Goal: Transaction & Acquisition: Purchase product/service

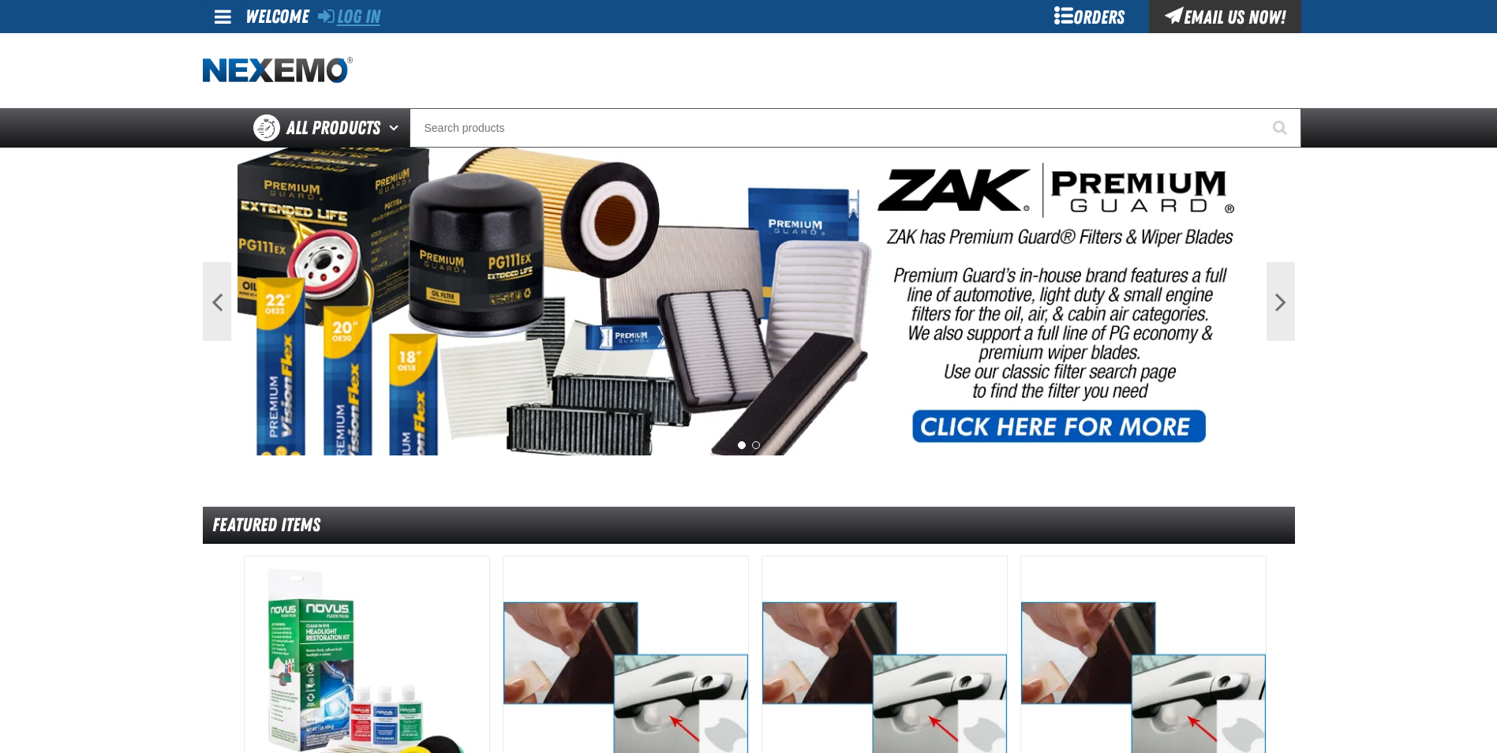
click at [349, 16] on link "Log In" at bounding box center [349, 17] width 62 height 22
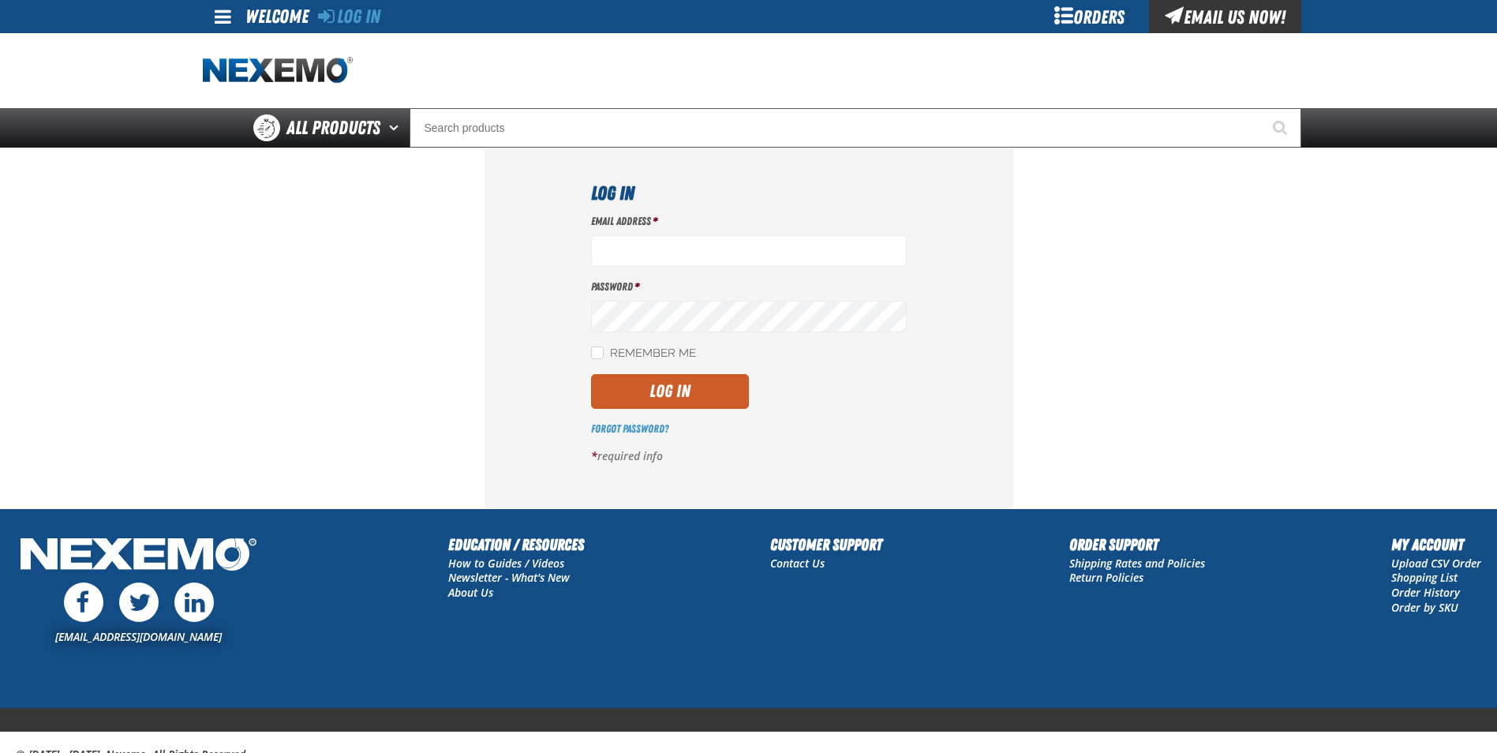
type input "[EMAIL_ADDRESS][DOMAIN_NAME]"
click at [675, 392] on button "Log In" at bounding box center [670, 391] width 158 height 35
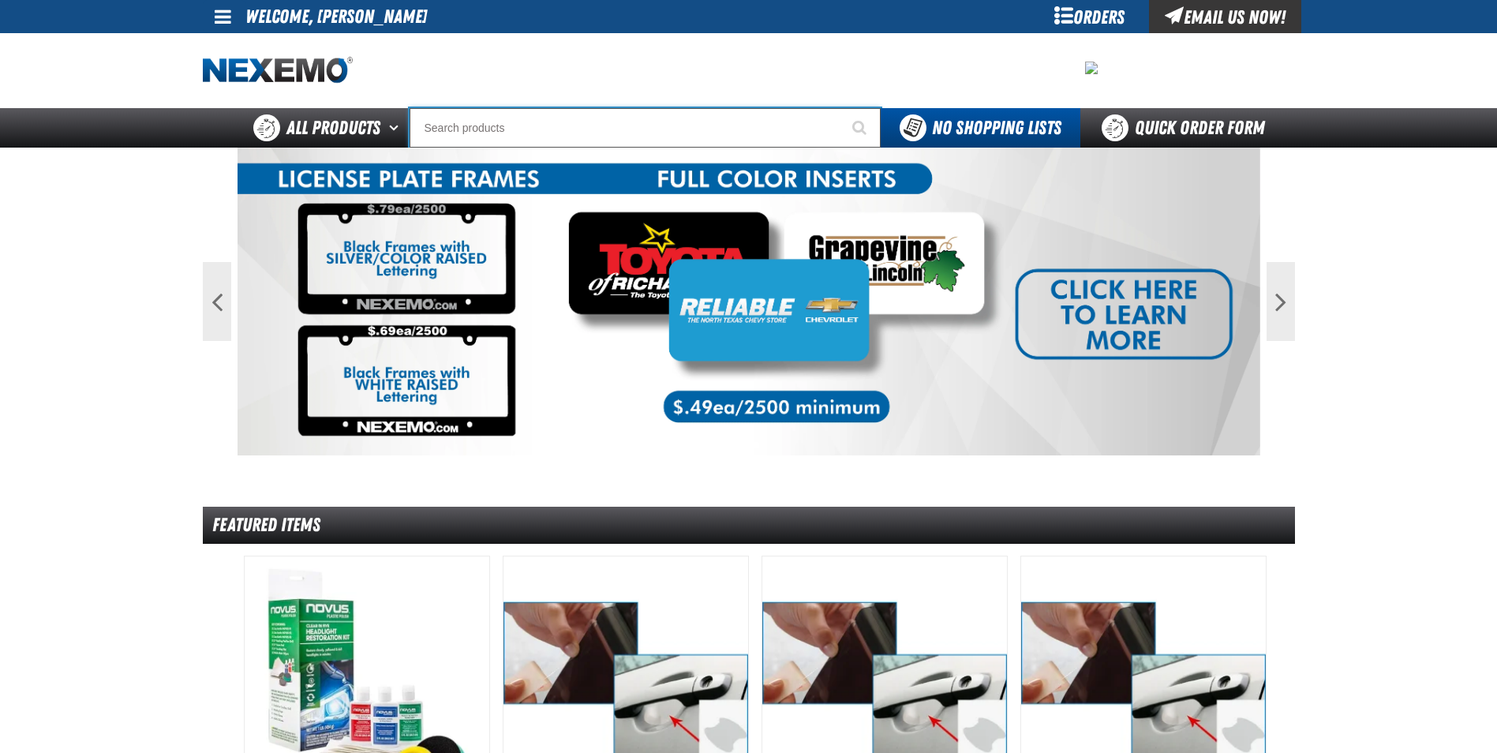
click at [672, 127] on input "Search" at bounding box center [645, 127] width 471 height 39
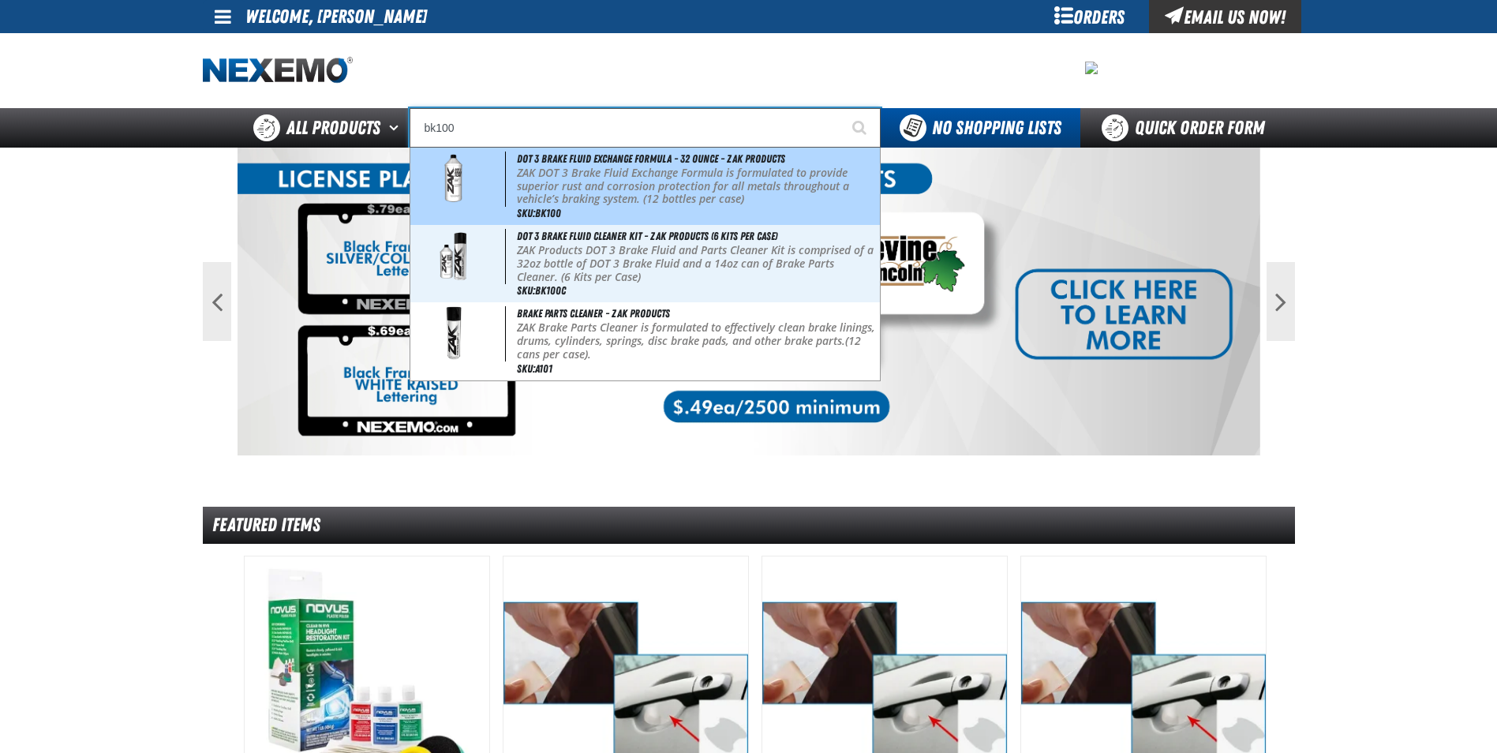
click at [552, 156] on span "DOT 3 Brake Fluid Exchange Formula - 32 Ounce - ZAK Products" at bounding box center [651, 158] width 268 height 13
type input "DOT 3 Brake Fluid Exchange Formula - 32 Ounce - ZAK Products"
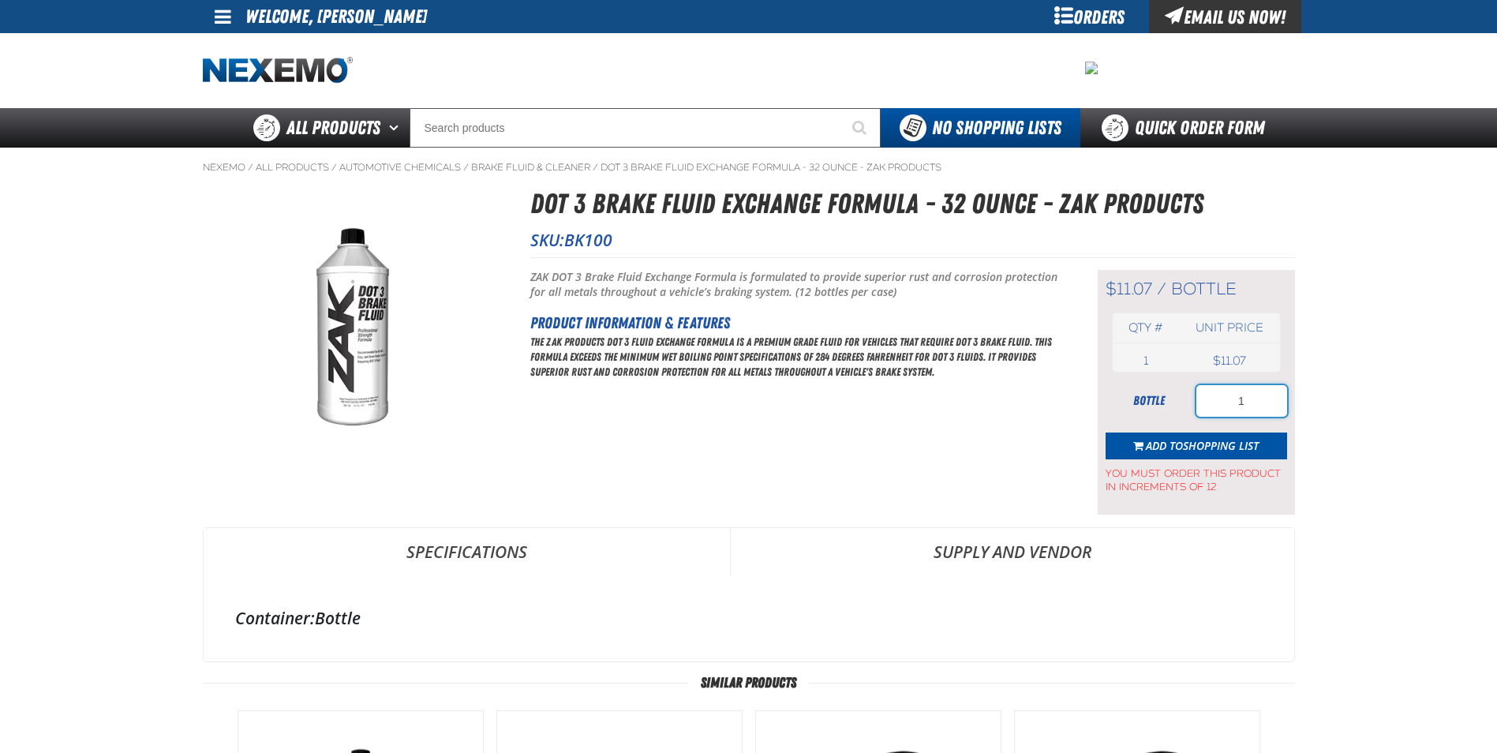
drag, startPoint x: 1265, startPoint y: 401, endPoint x: 1156, endPoint y: 392, distance: 110.1
click at [1182, 401] on div "bottle 1" at bounding box center [1197, 401] width 182 height 32
type input "72"
click at [1179, 433] on button "Add to Shopping List" at bounding box center [1197, 446] width 182 height 27
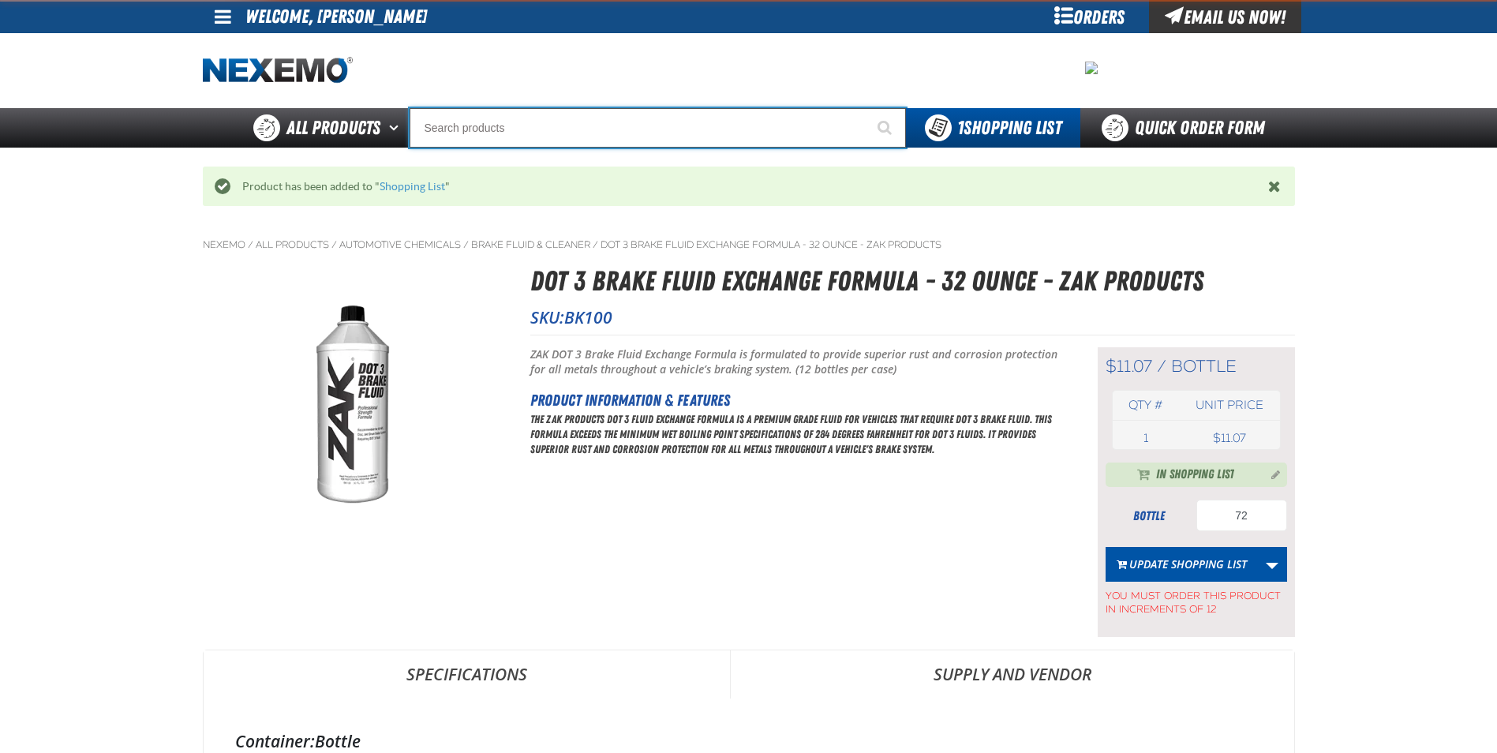
drag, startPoint x: 642, startPoint y: 135, endPoint x: 632, endPoint y: 132, distance: 10.0
click at [640, 135] on input "Search" at bounding box center [658, 127] width 497 height 39
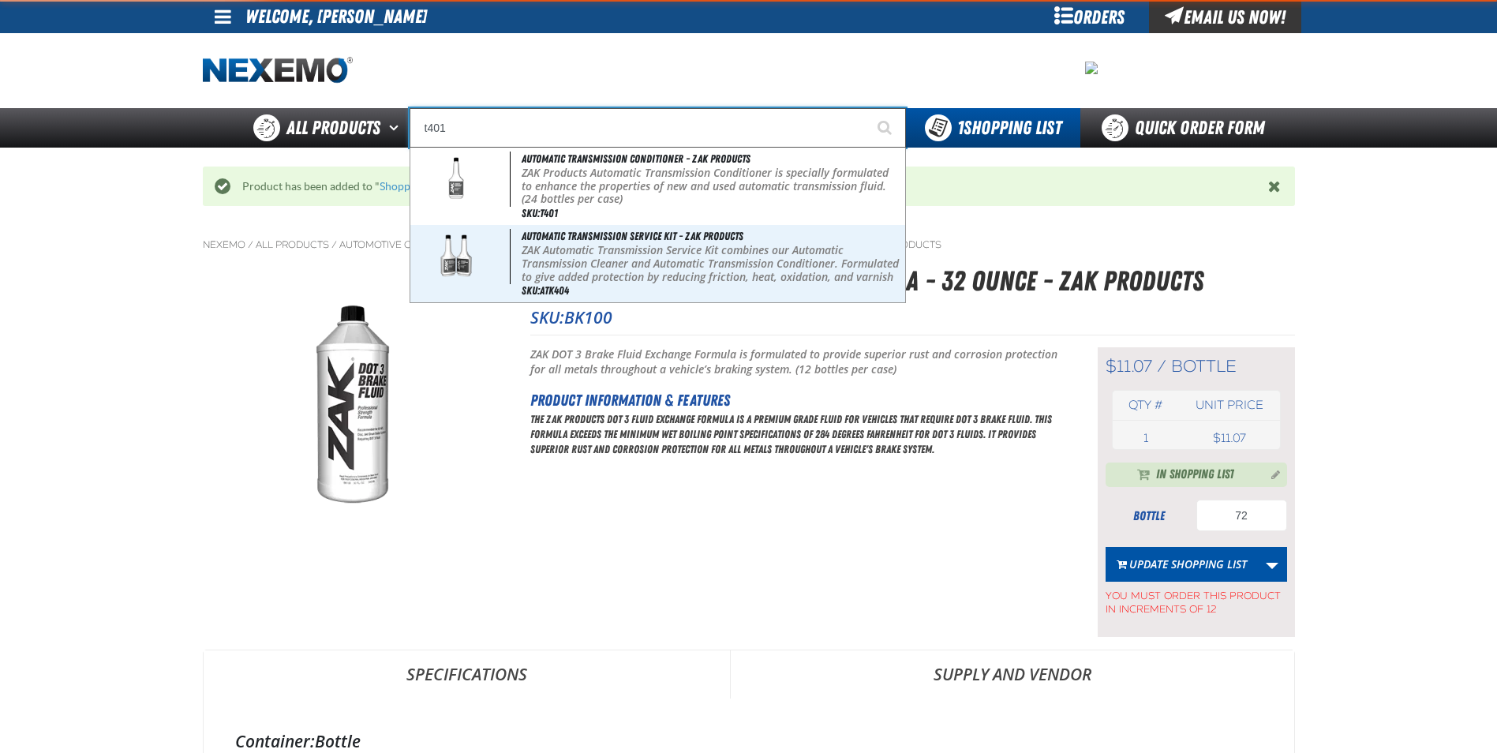
type input "t401"
click at [867, 108] on button "Start Searching" at bounding box center [886, 127] width 39 height 39
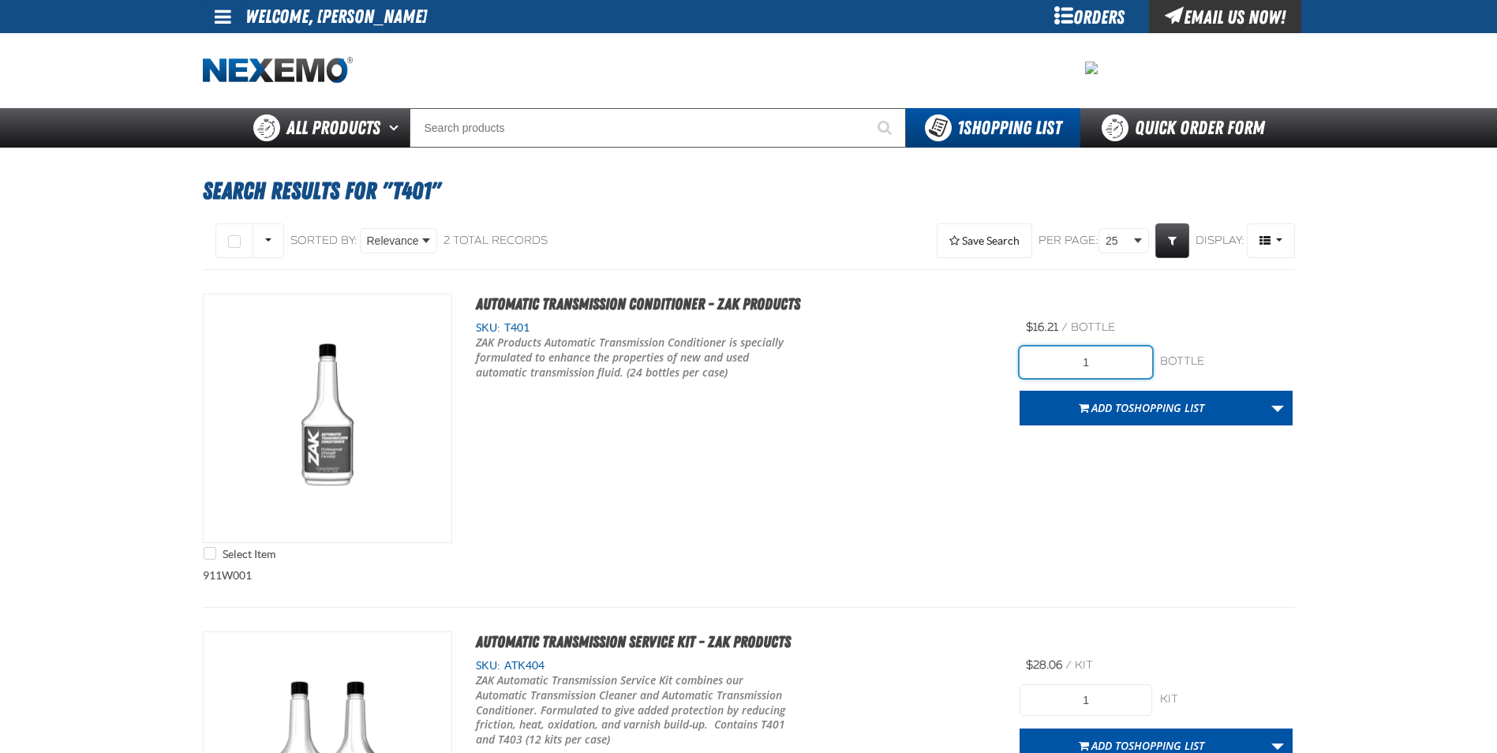
drag, startPoint x: 1104, startPoint y: 368, endPoint x: 943, endPoint y: 336, distance: 163.3
click at [960, 341] on div "Select Item Automatic Transmission Conditioner - ZAK Products SKU: T401" at bounding box center [749, 431] width 1093 height 275
type input "24"
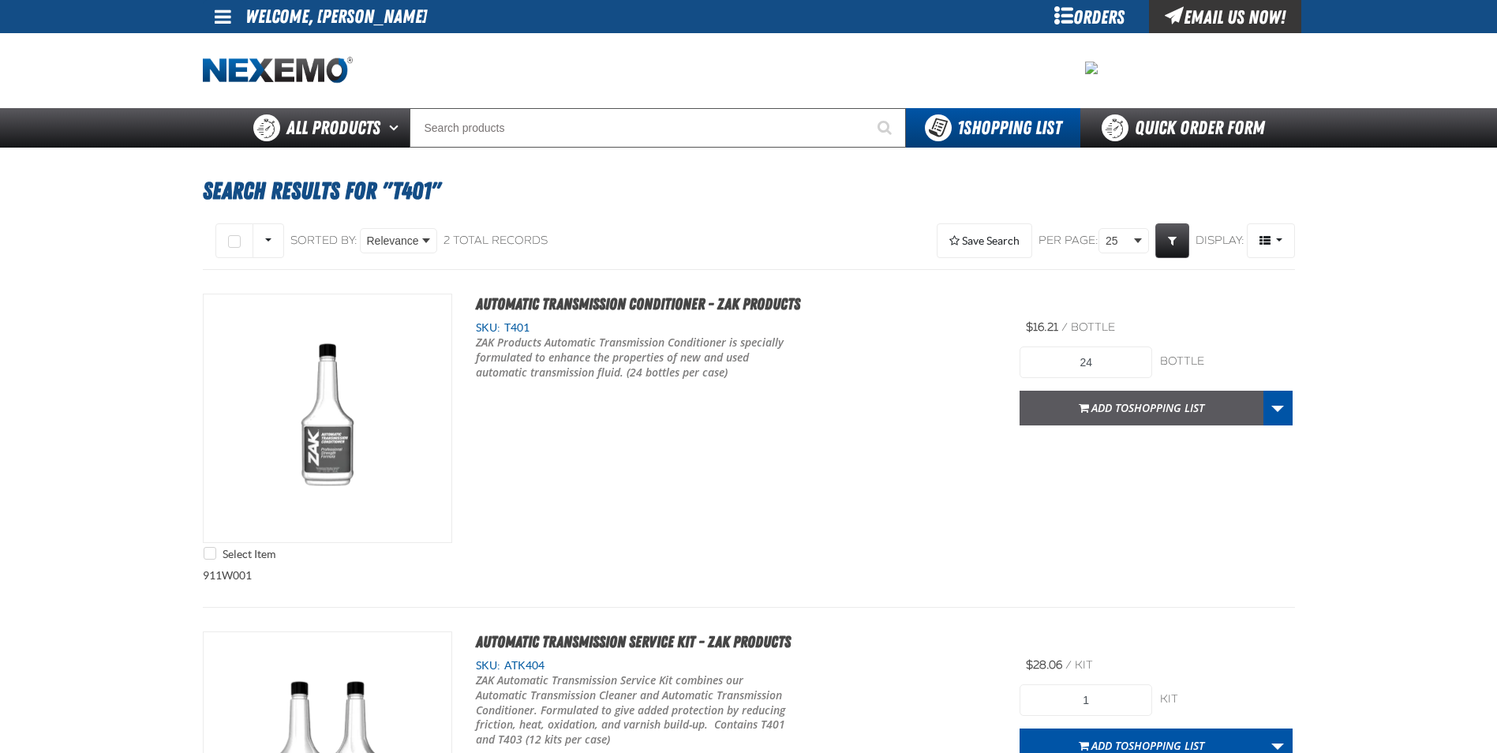
click at [1089, 419] on button "Add to Shopping List" at bounding box center [1142, 408] width 244 height 35
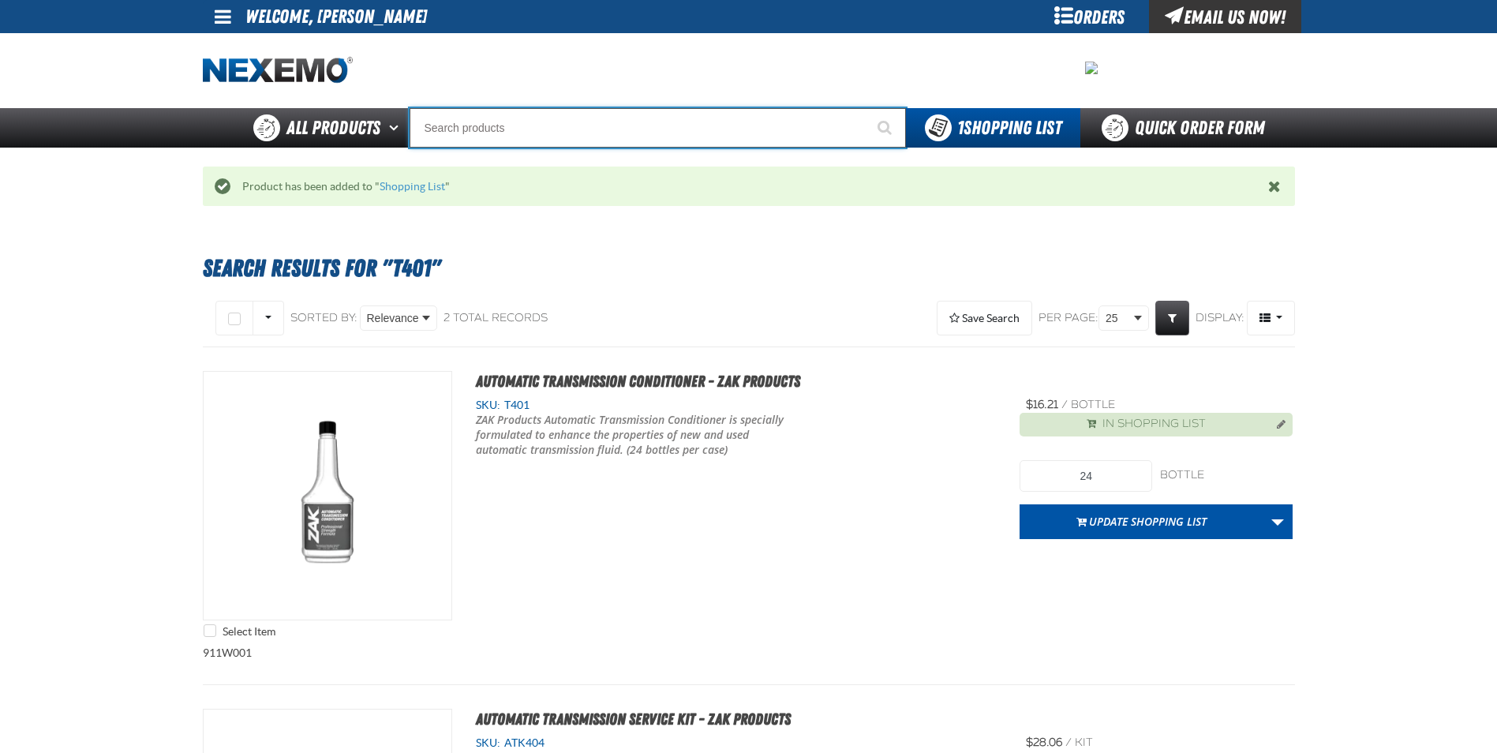
click at [462, 143] on input "Search" at bounding box center [658, 127] width 497 height 39
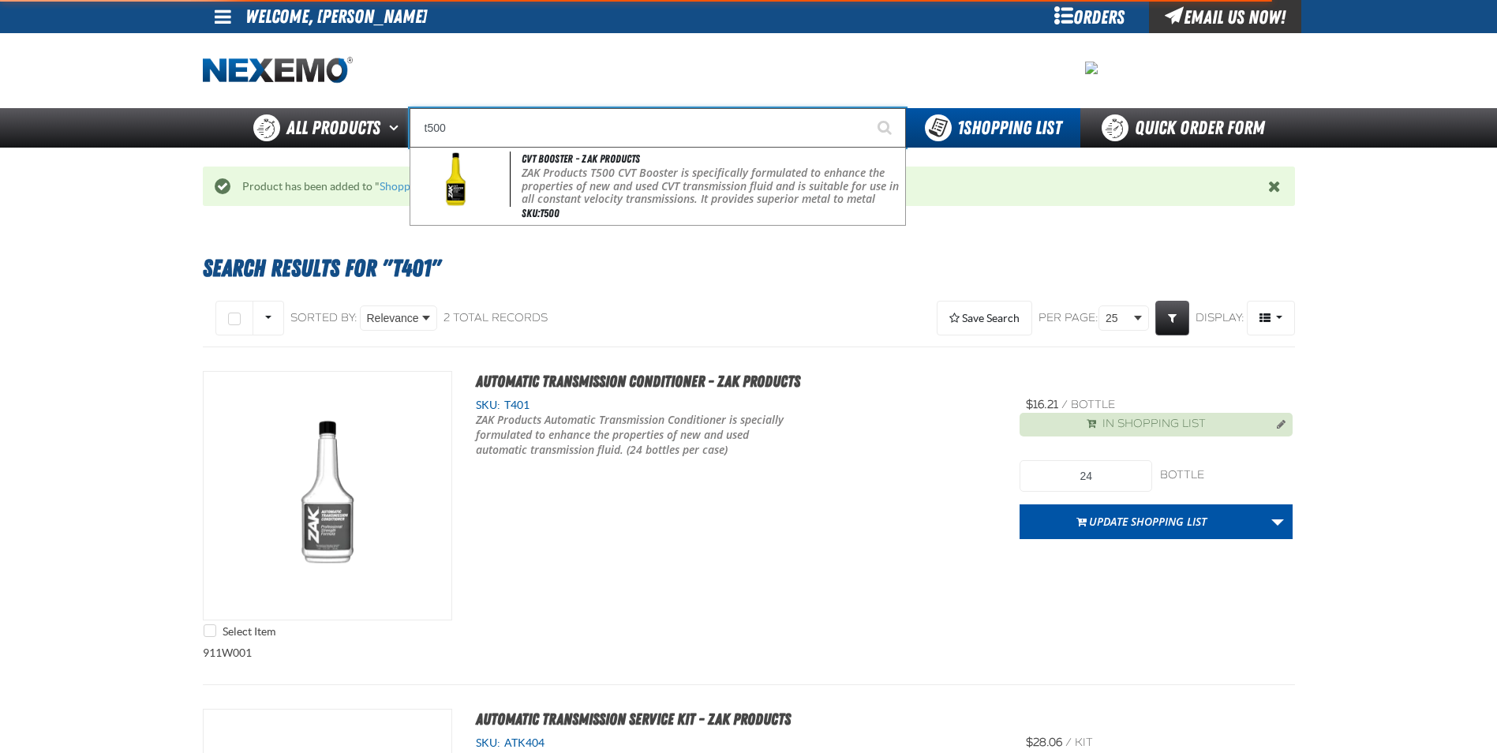
type input "t500"
click at [867, 108] on button "Start Searching" at bounding box center [886, 127] width 39 height 39
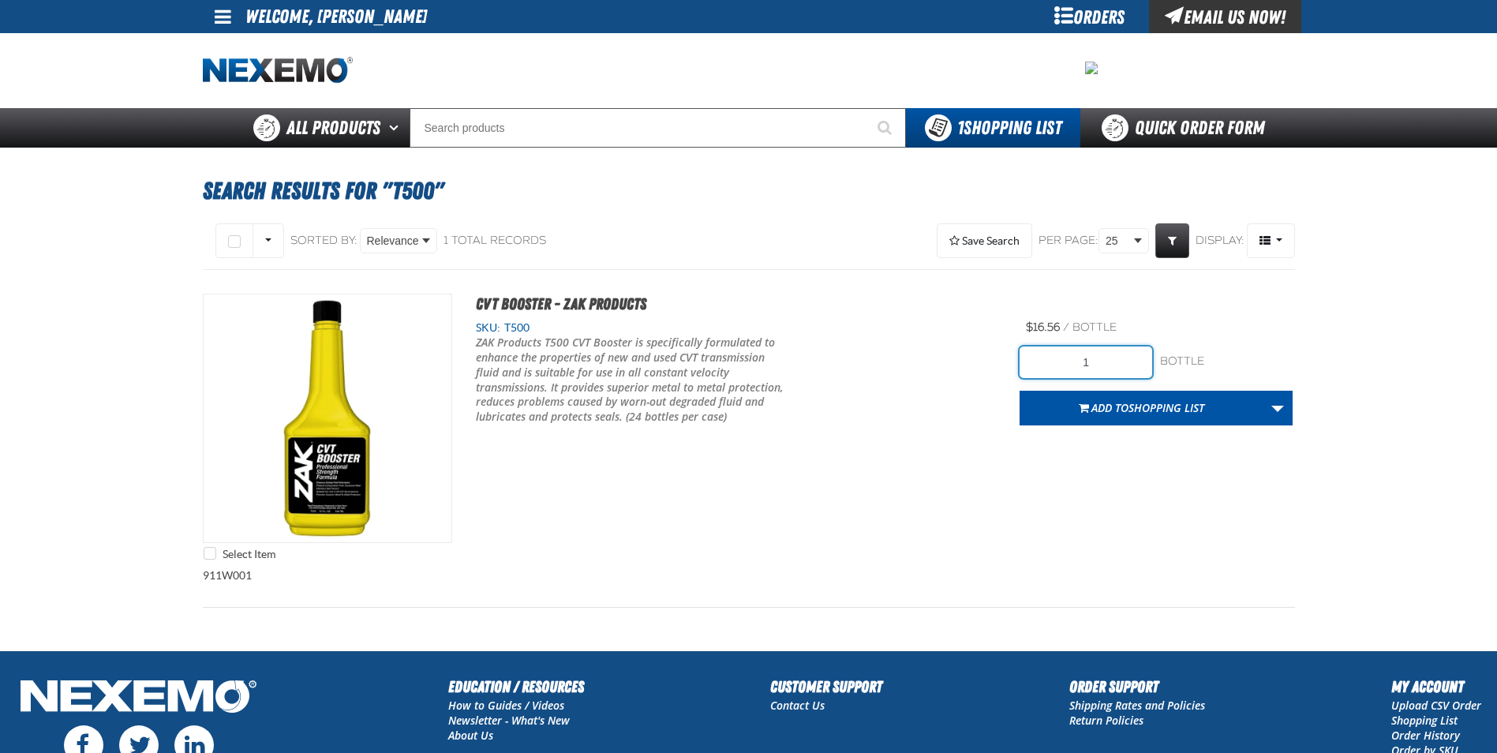
drag, startPoint x: 1134, startPoint y: 376, endPoint x: 1018, endPoint y: 360, distance: 117.1
click at [1022, 361] on input "1" at bounding box center [1086, 363] width 133 height 32
type input "24"
click at [1132, 423] on button "Add to Shopping List" at bounding box center [1142, 408] width 244 height 35
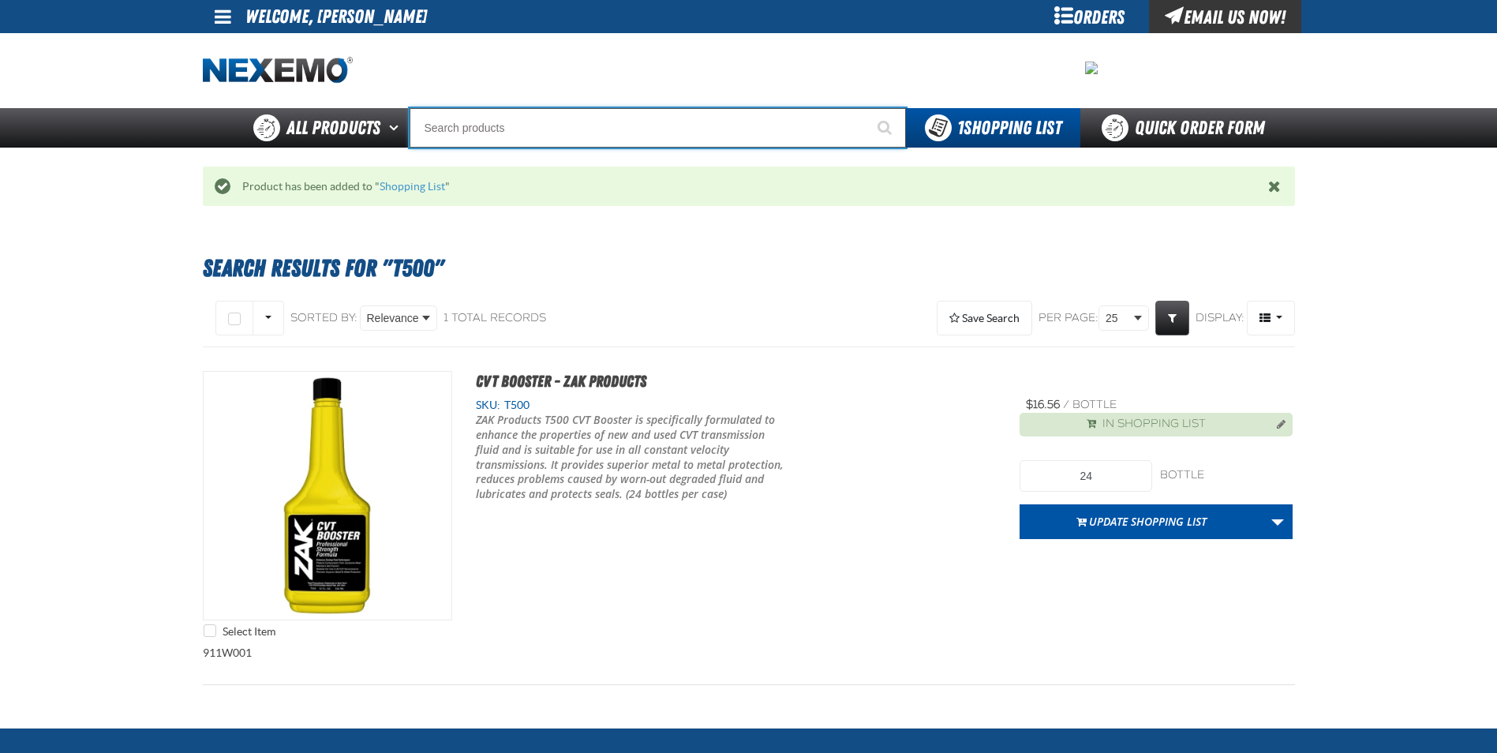
click at [695, 122] on input "Search" at bounding box center [658, 127] width 497 height 39
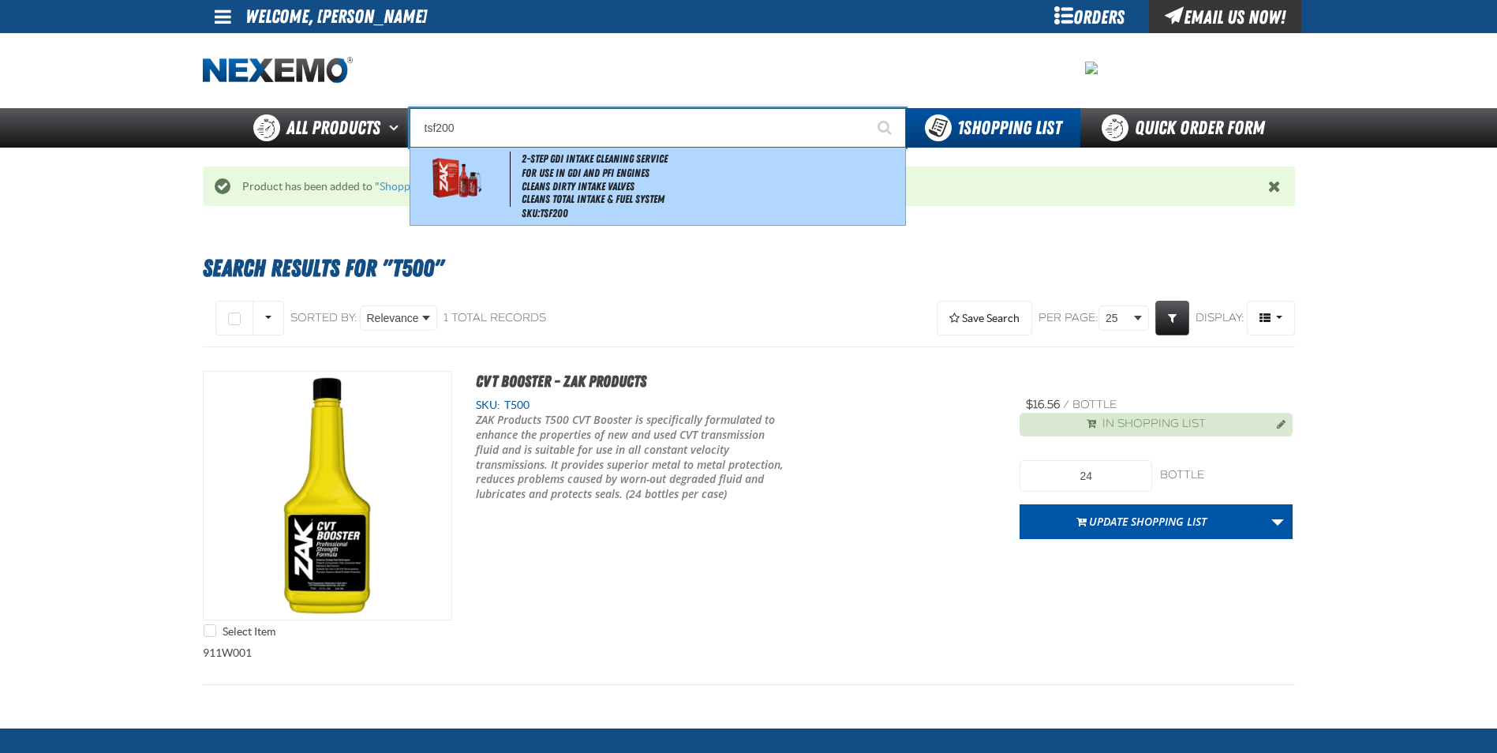
click at [648, 183] on li "Cleans Dirty Intake Valves" at bounding box center [712, 186] width 380 height 13
type input "2-Step GDI Intake Cleaning Service"
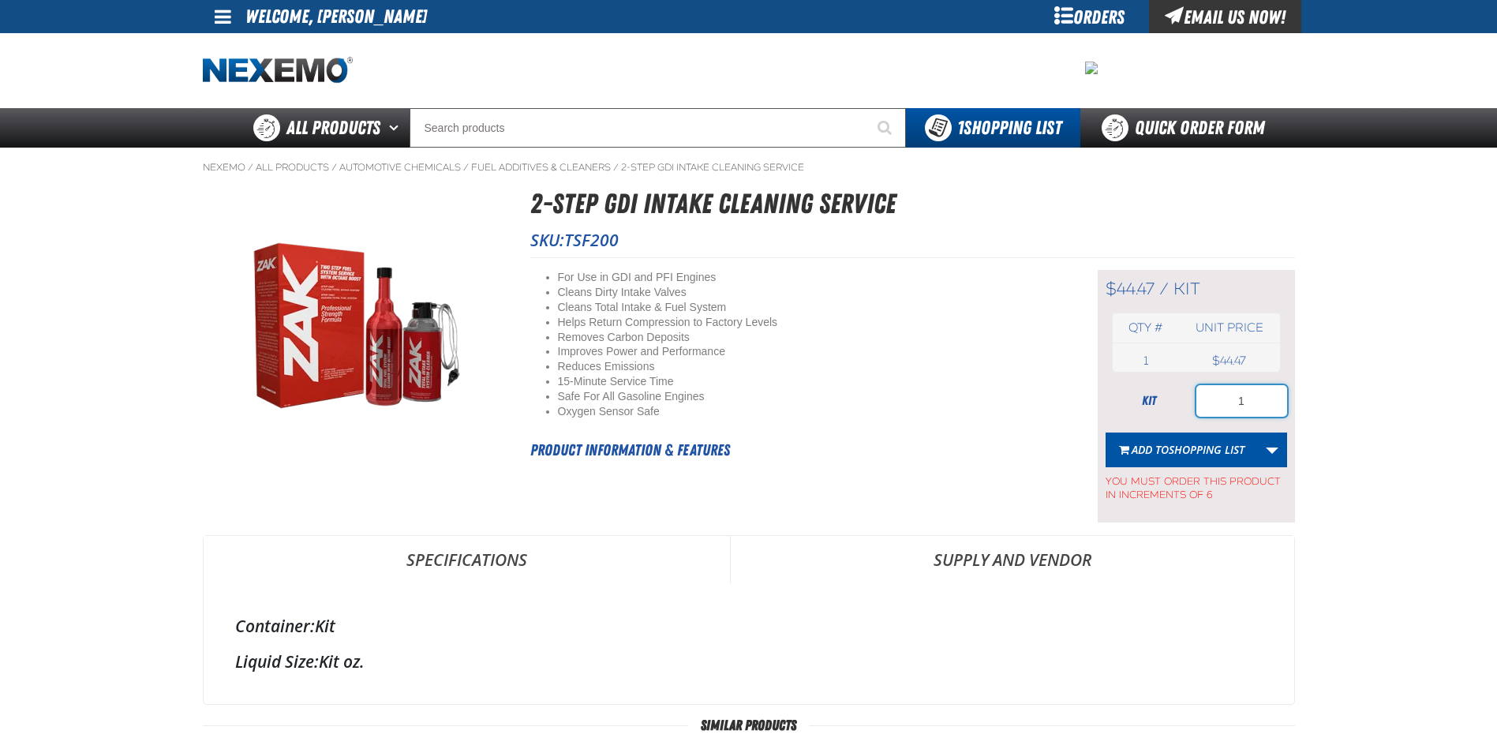
drag, startPoint x: 1258, startPoint y: 403, endPoint x: 1119, endPoint y: 384, distance: 141.1
click at [1125, 387] on div "kit 1" at bounding box center [1197, 401] width 182 height 32
type input "8"
type input "12"
click at [1205, 443] on span "Shopping List" at bounding box center [1207, 449] width 76 height 15
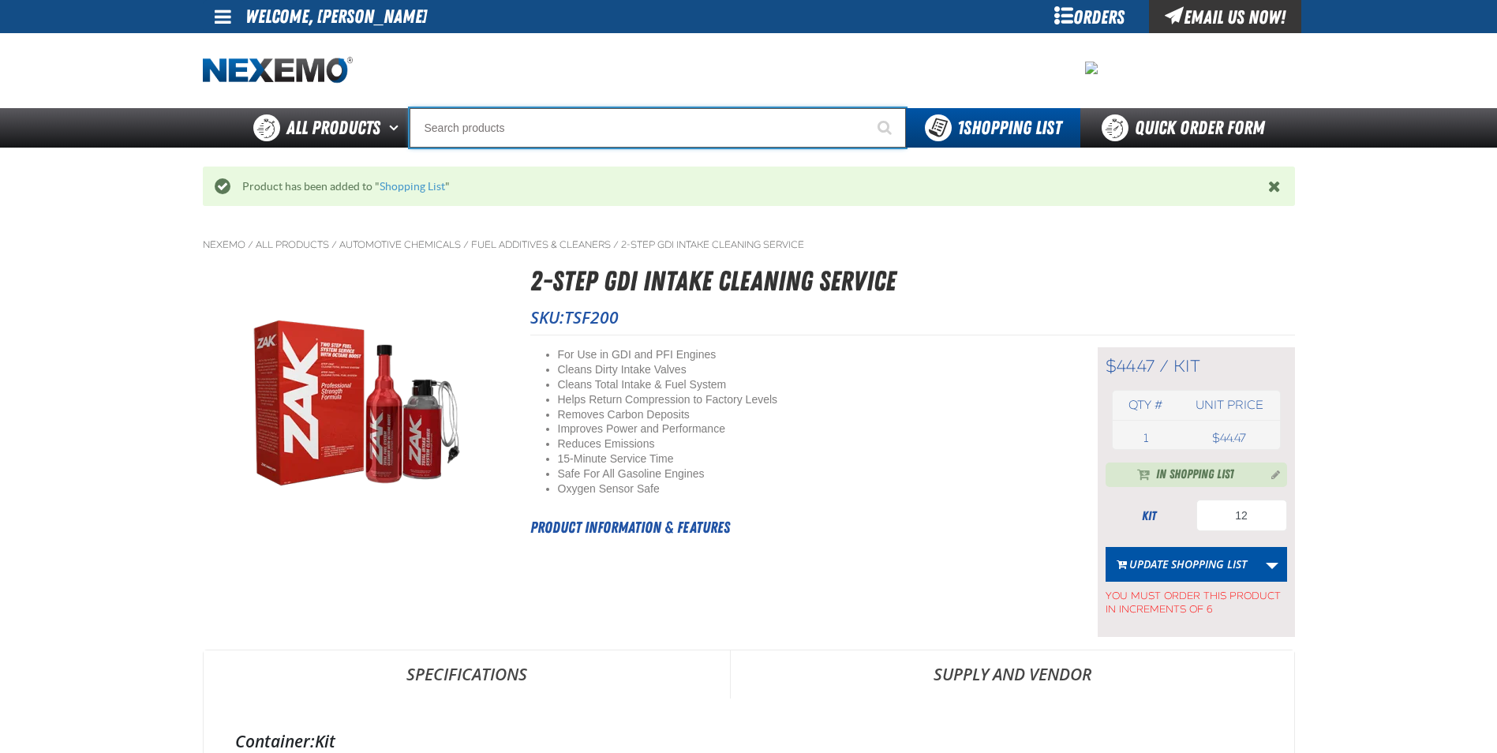
click at [695, 135] on input "Search" at bounding box center [658, 127] width 497 height 39
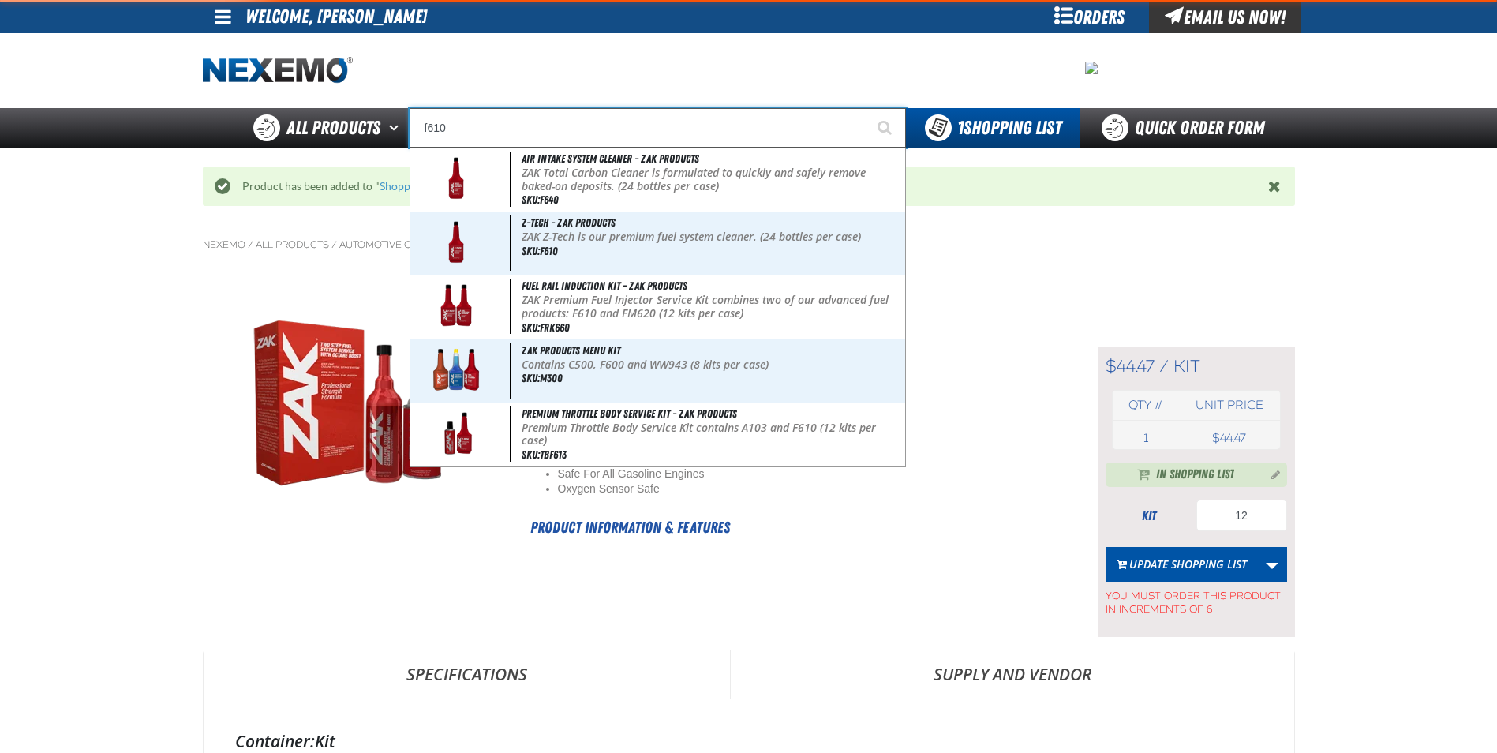
type input "f610"
click at [867, 108] on button "Start Searching" at bounding box center [886, 127] width 39 height 39
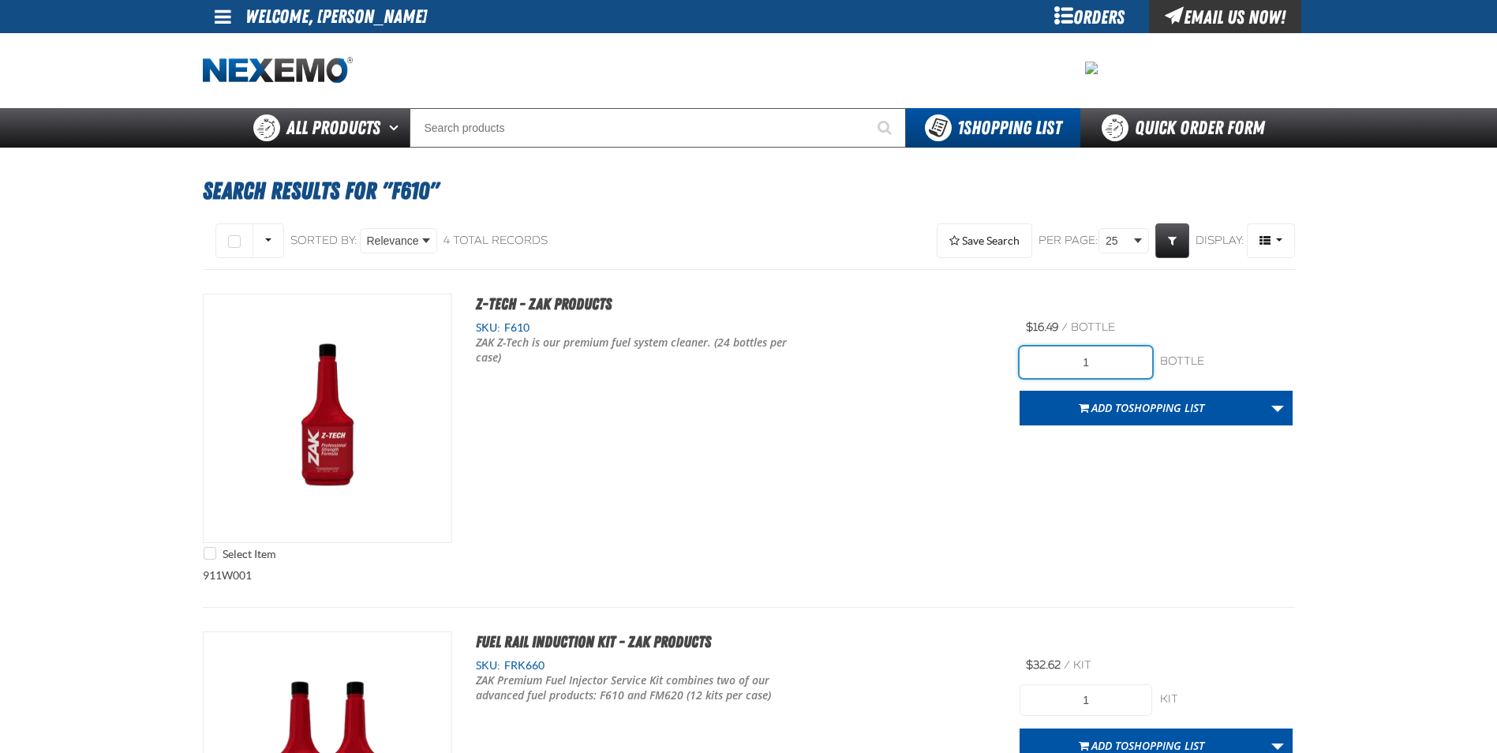
drag, startPoint x: 1128, startPoint y: 365, endPoint x: 960, endPoint y: 339, distance: 170.0
click at [961, 339] on div "Select Item Z-Tech - ZAK Products SKU: F610 ZAK Z-Tech is our premium fuel syst…" at bounding box center [749, 431] width 1093 height 275
type input "48"
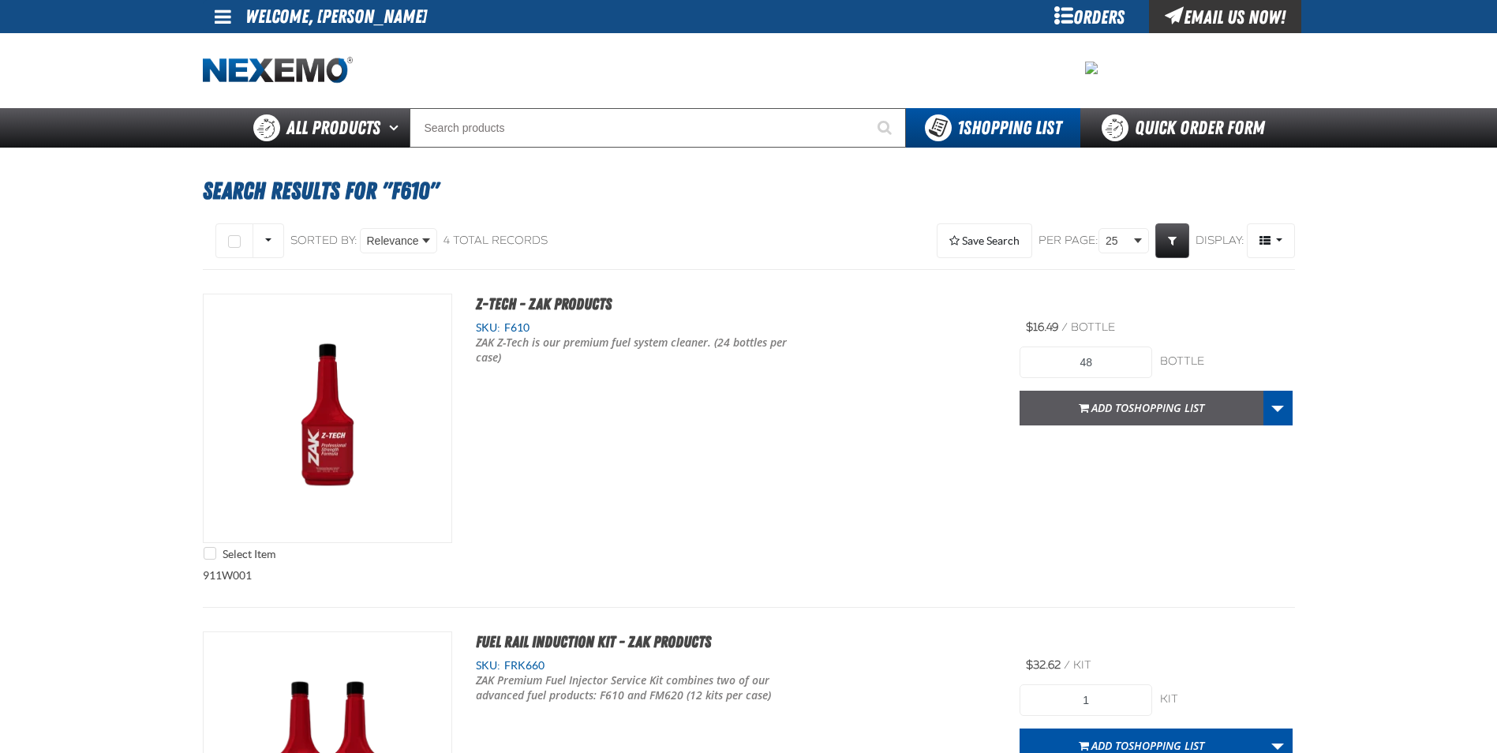
click at [1147, 411] on span "Shopping List" at bounding box center [1167, 407] width 76 height 15
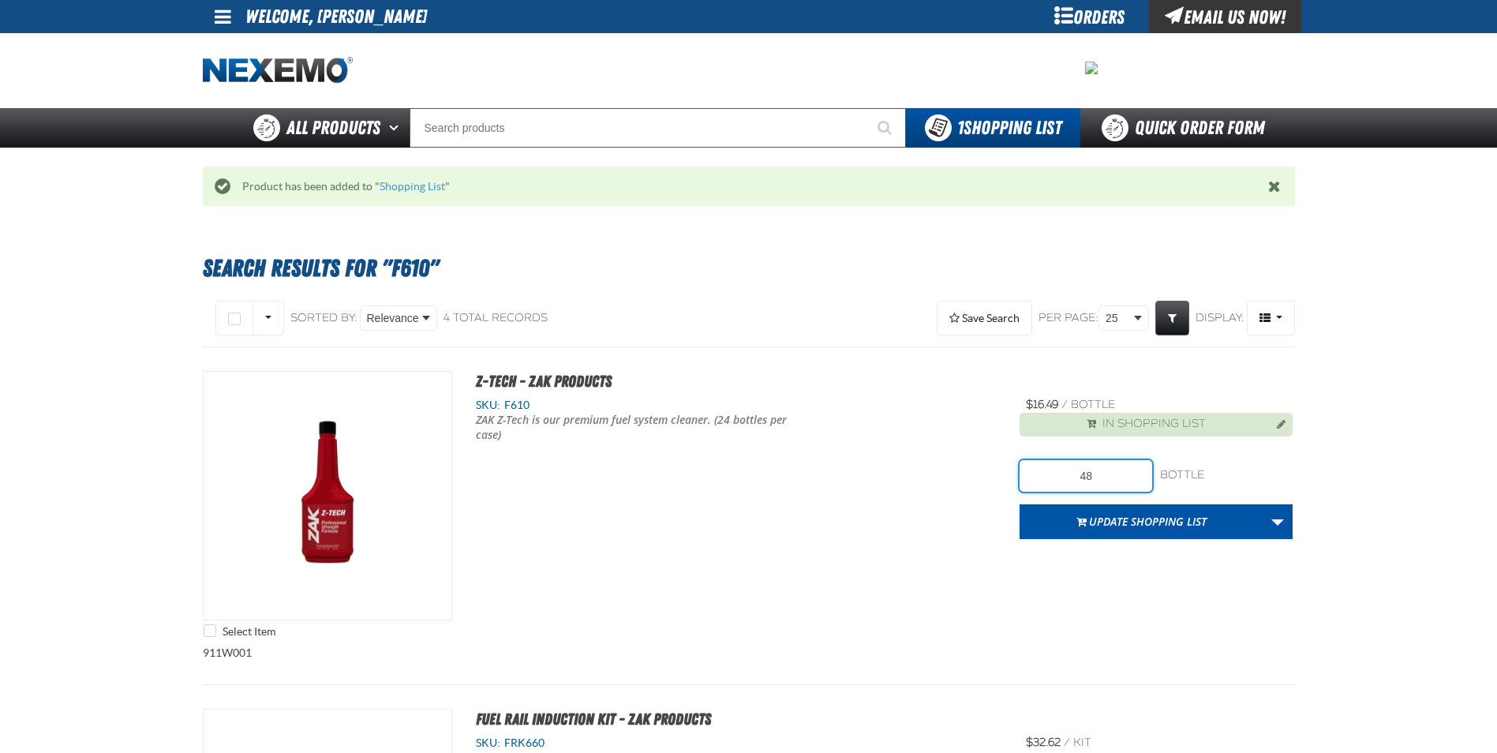
drag, startPoint x: 1122, startPoint y: 474, endPoint x: 1049, endPoint y: 482, distance: 73.1
click at [1051, 482] on input "48" at bounding box center [1086, 476] width 133 height 32
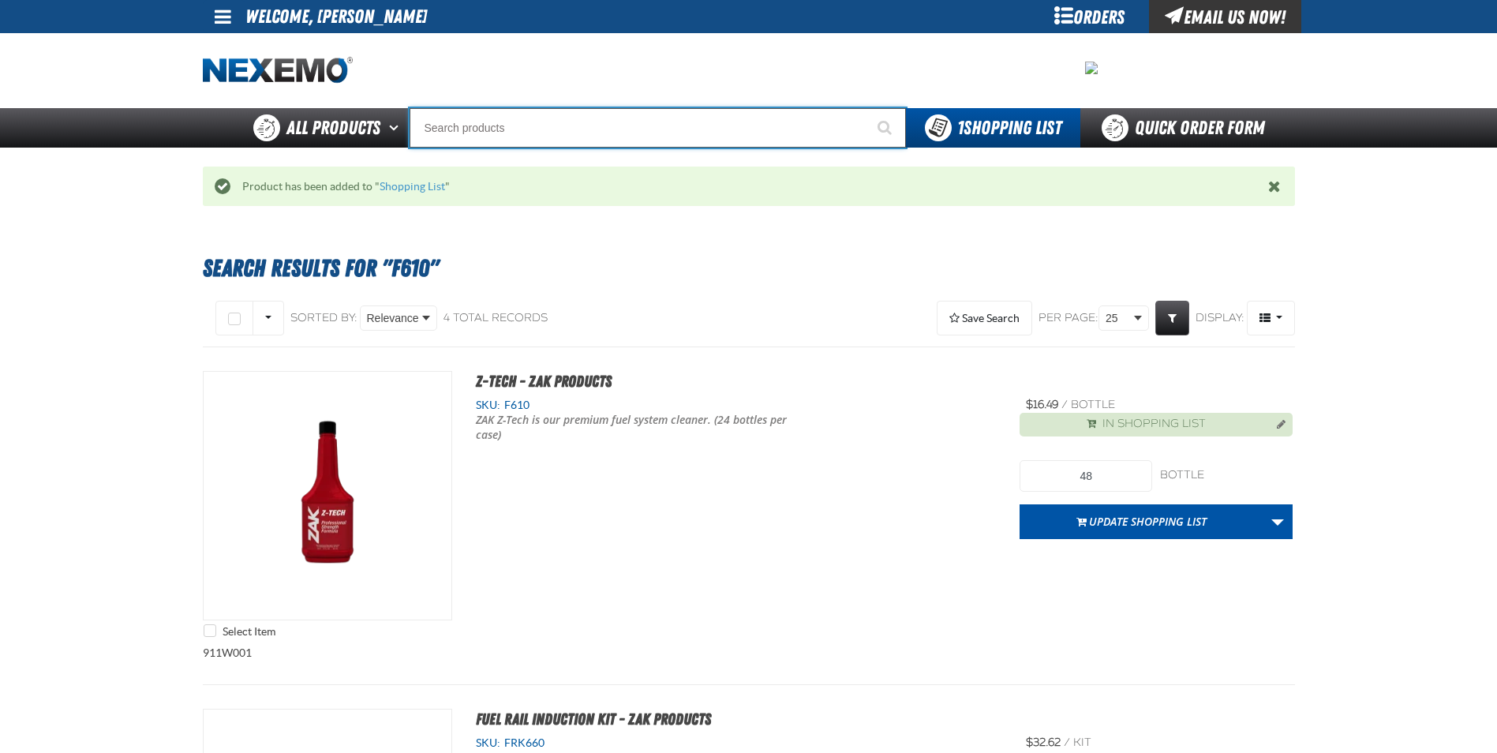
click at [637, 137] on input "Search" at bounding box center [658, 127] width 497 height 39
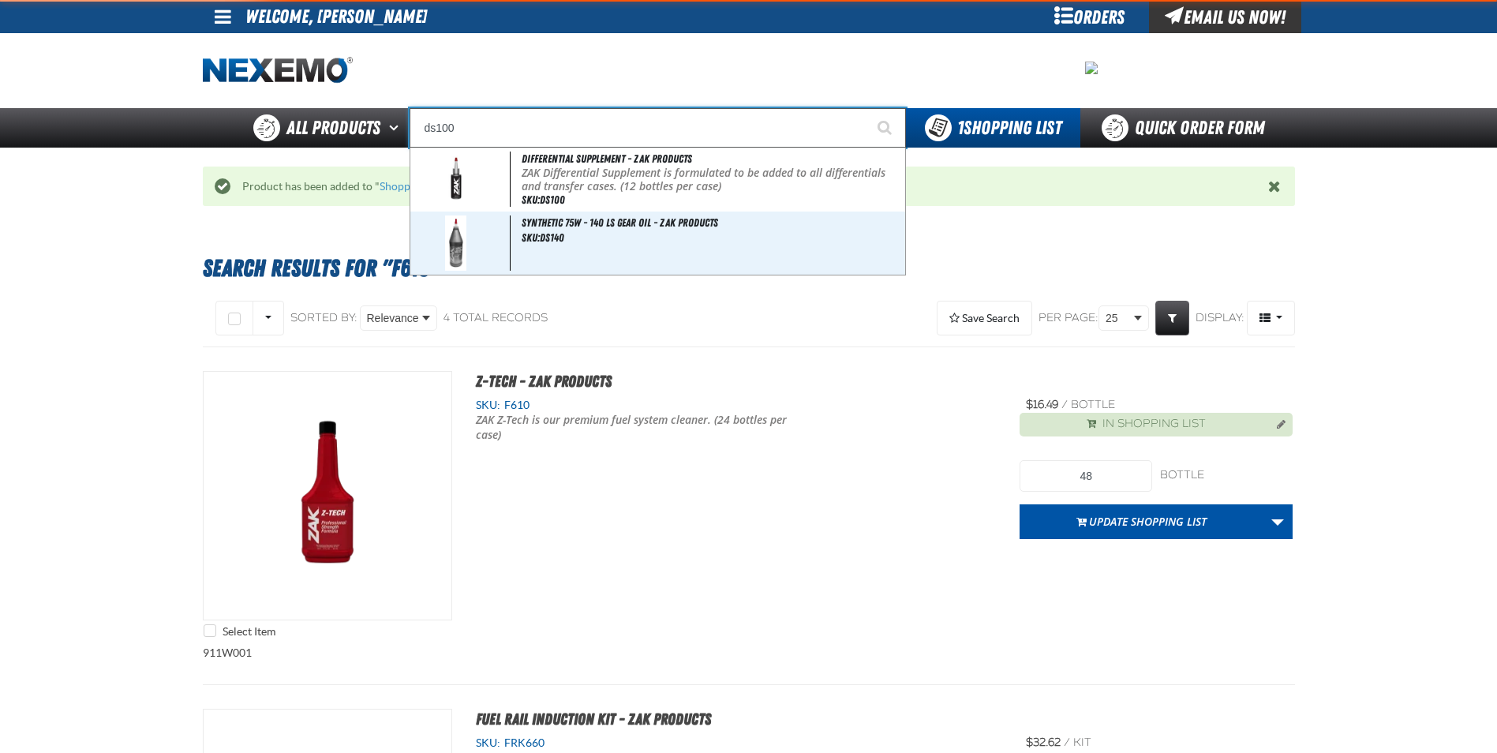
type input "ds100"
click at [867, 108] on button "Start Searching" at bounding box center [886, 127] width 39 height 39
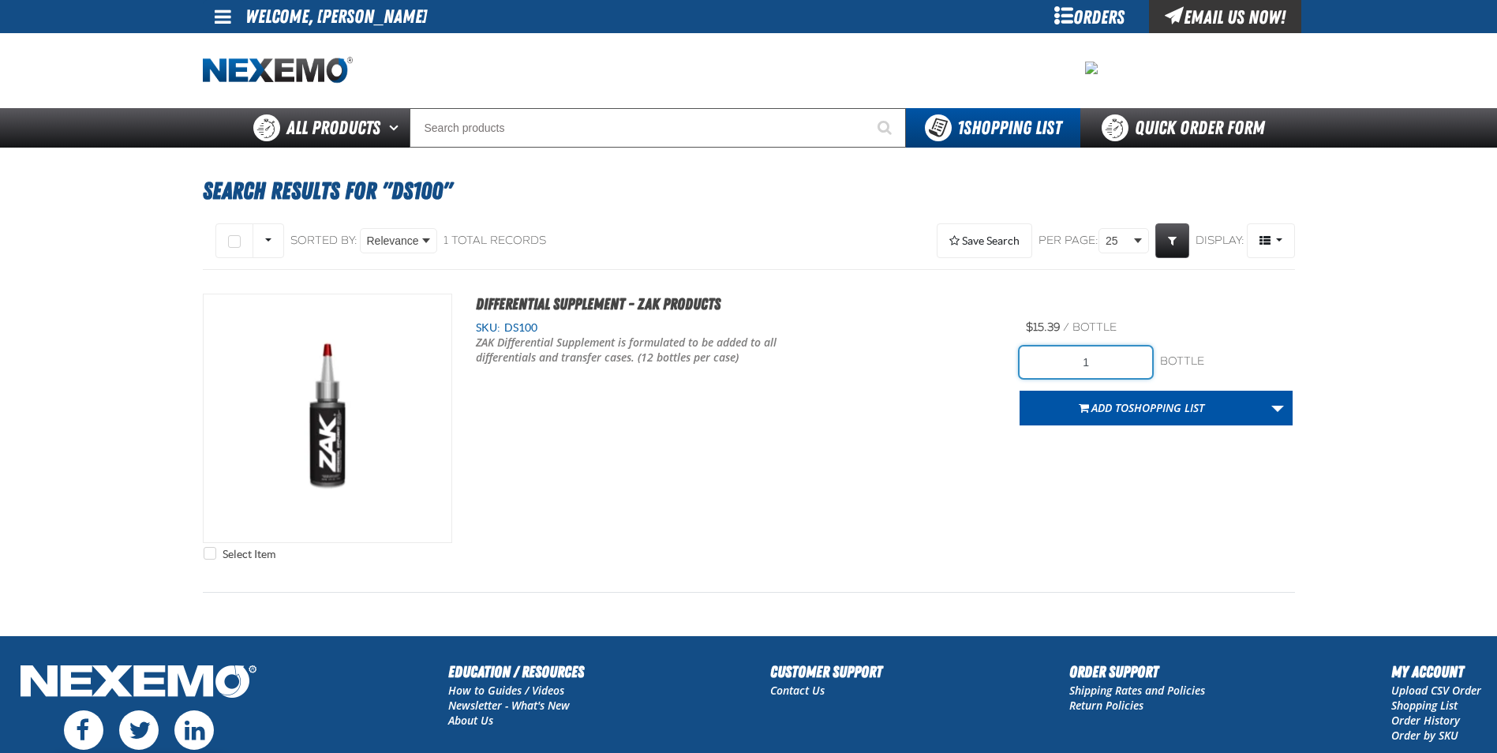
drag, startPoint x: 1118, startPoint y: 365, endPoint x: 1014, endPoint y: 347, distance: 105.0
click at [1021, 350] on input "1" at bounding box center [1086, 363] width 133 height 32
type input "24"
drag, startPoint x: 1096, startPoint y: 411, endPoint x: 1021, endPoint y: 421, distance: 75.6
click at [1093, 413] on span "Add to Shopping List" at bounding box center [1148, 407] width 113 height 15
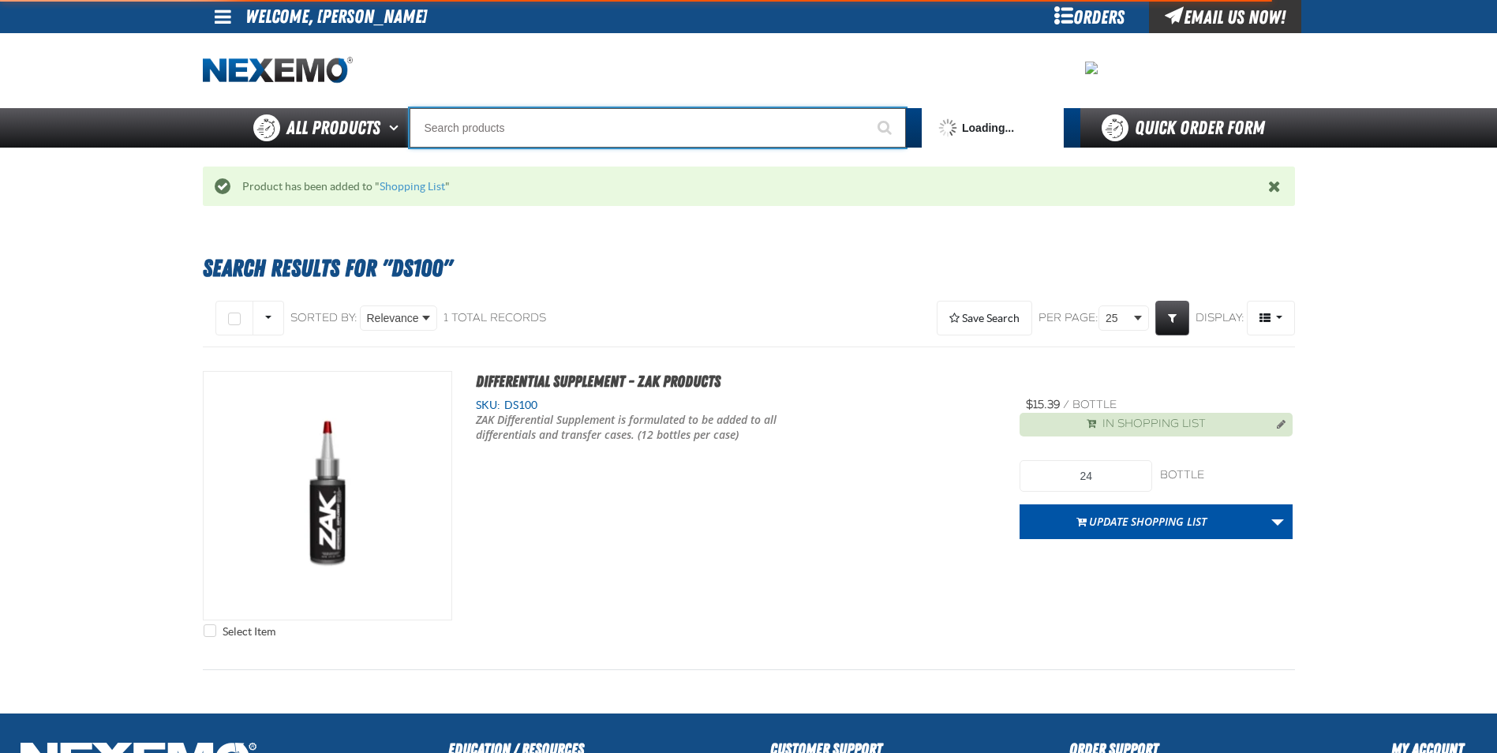
click at [669, 130] on input "Search" at bounding box center [658, 127] width 497 height 39
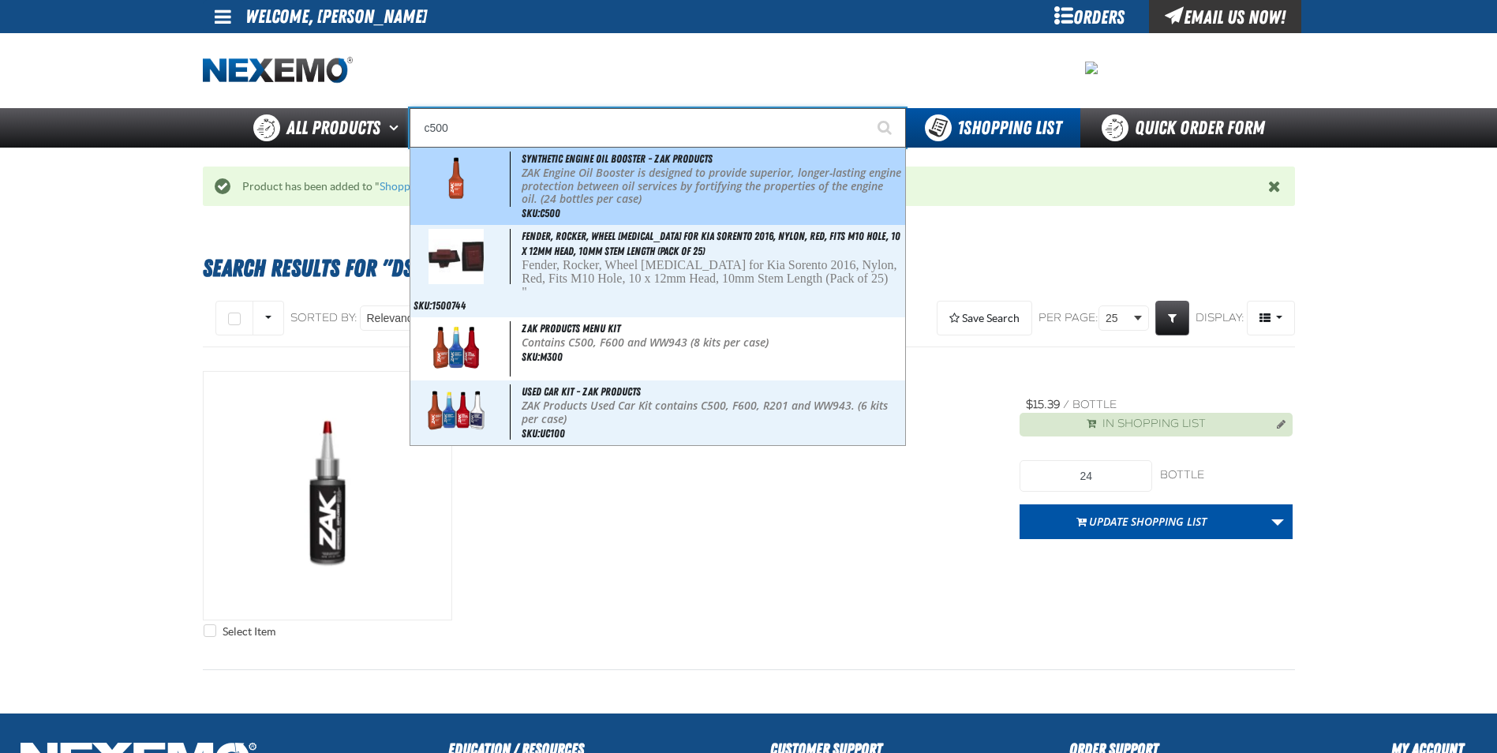
click at [669, 171] on p "ZAK Engine Oil Booster is designed to provide superior, longer-lasting engine p…" at bounding box center [712, 186] width 380 height 39
type input "Synthetic Engine Oil Booster - ZAK Products"
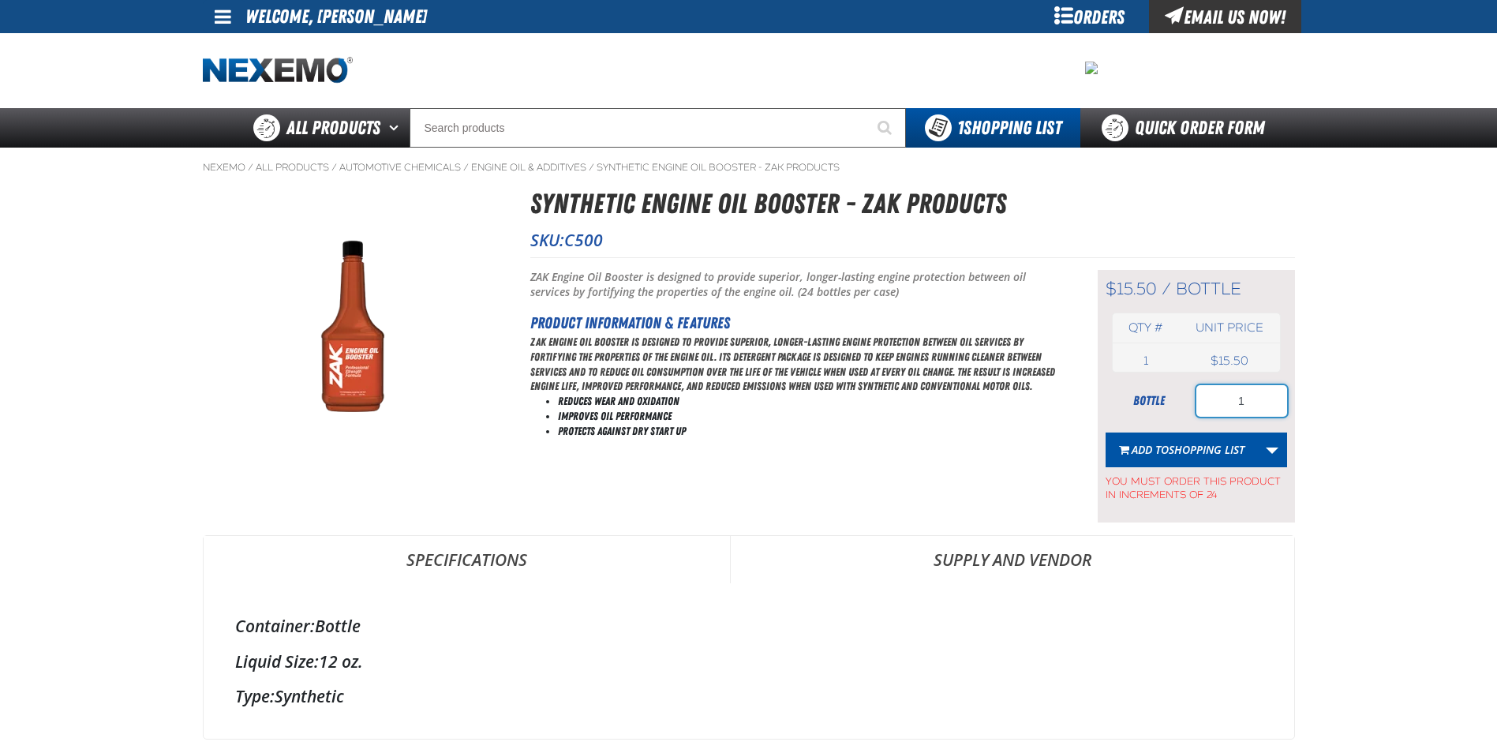
drag, startPoint x: 1262, startPoint y: 410, endPoint x: 1171, endPoint y: 411, distance: 90.8
click at [1174, 411] on div "bottle 1" at bounding box center [1197, 401] width 182 height 32
click at [1194, 446] on span "Shopping List" at bounding box center [1207, 449] width 76 height 15
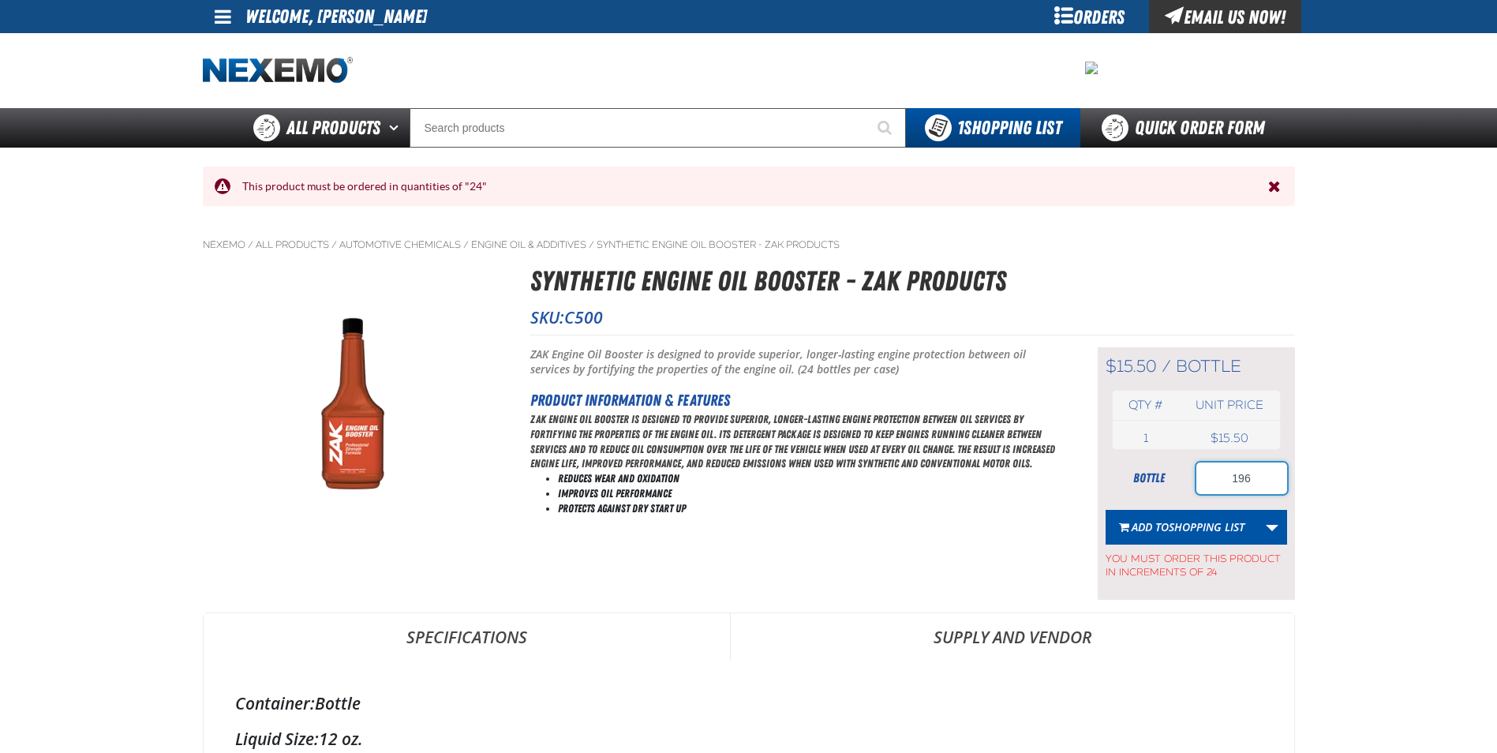
click at [1258, 472] on input "196" at bounding box center [1242, 479] width 91 height 32
type input "192"
click at [1239, 525] on span "Shopping List" at bounding box center [1207, 526] width 76 height 15
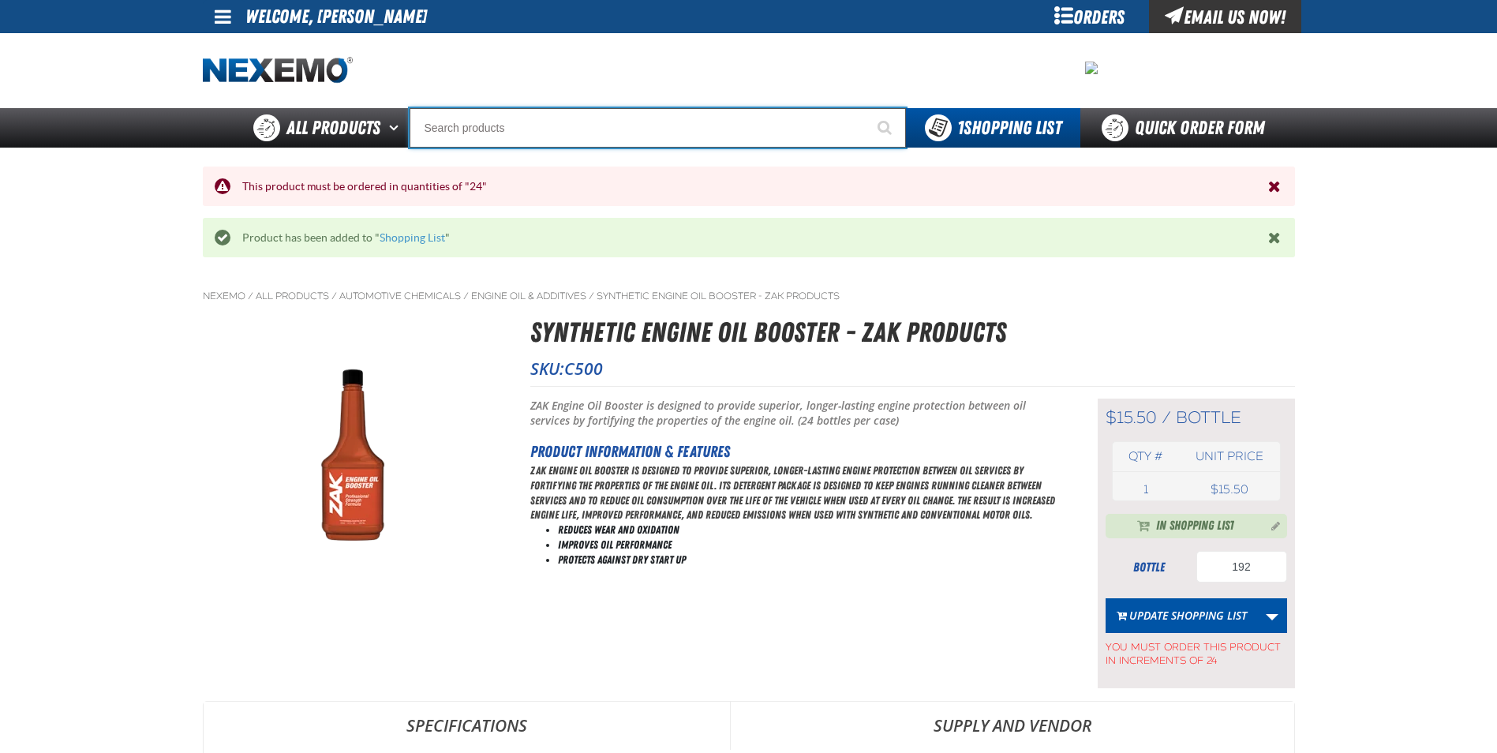
click at [722, 126] on input "Search" at bounding box center [658, 127] width 497 height 39
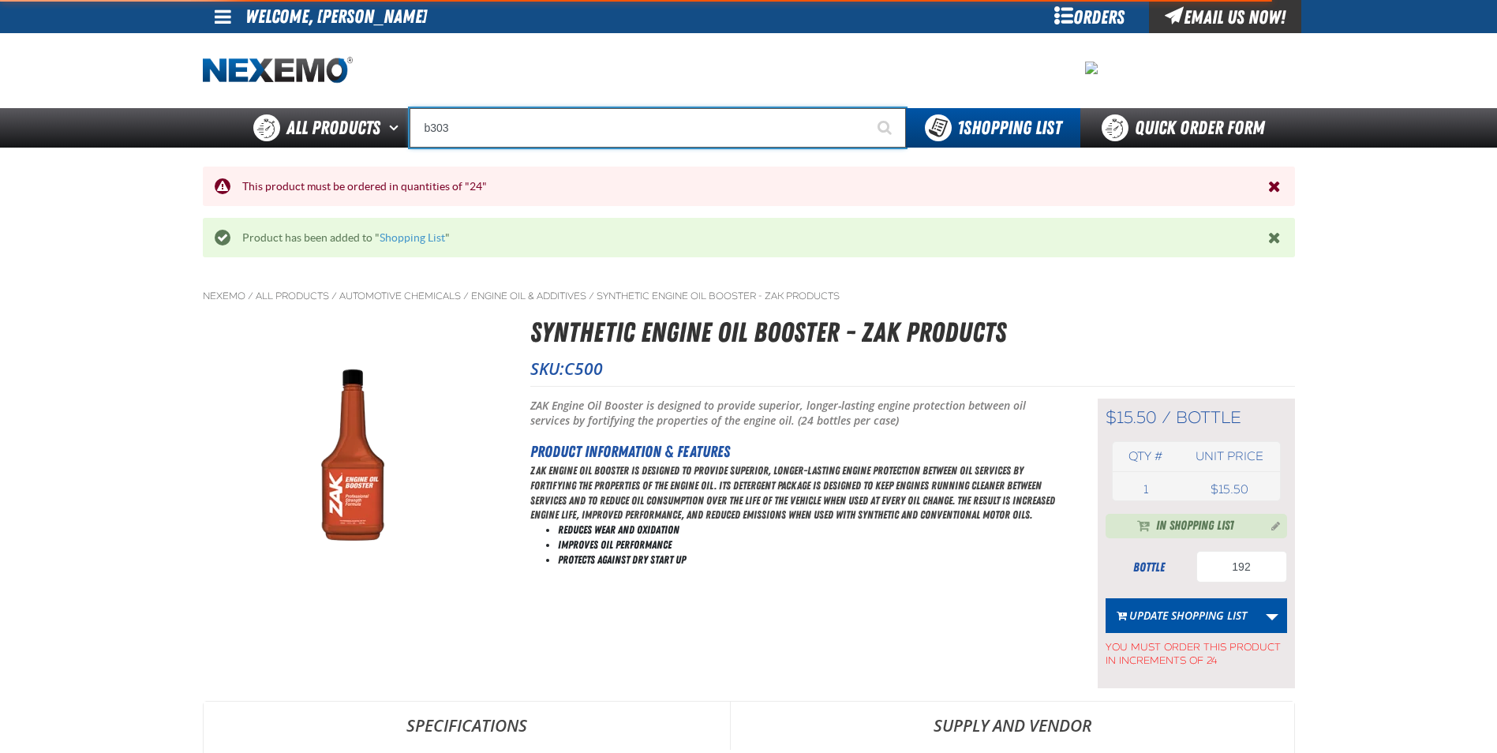
type input "b303"
click at [867, 108] on button "Start Searching" at bounding box center [886, 127] width 39 height 39
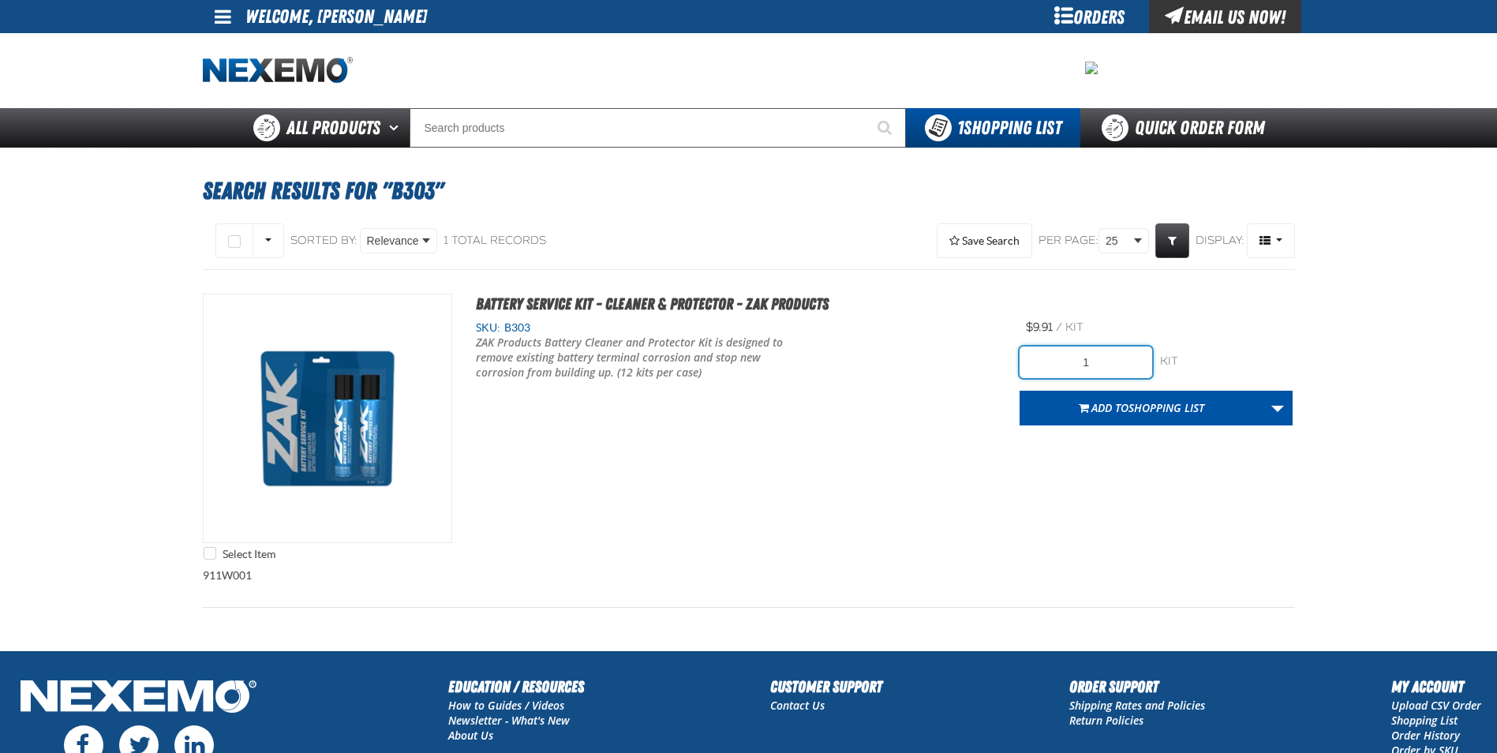
drag, startPoint x: 1100, startPoint y: 359, endPoint x: 948, endPoint y: 380, distance: 153.7
click at [975, 380] on div "Select Item Battery Service Kit - Cleaner & Protector - ZAK Products SKU: B303 1" at bounding box center [749, 431] width 1093 height 275
type input "24"
click at [1103, 409] on span "Add to Shopping List" at bounding box center [1148, 407] width 113 height 15
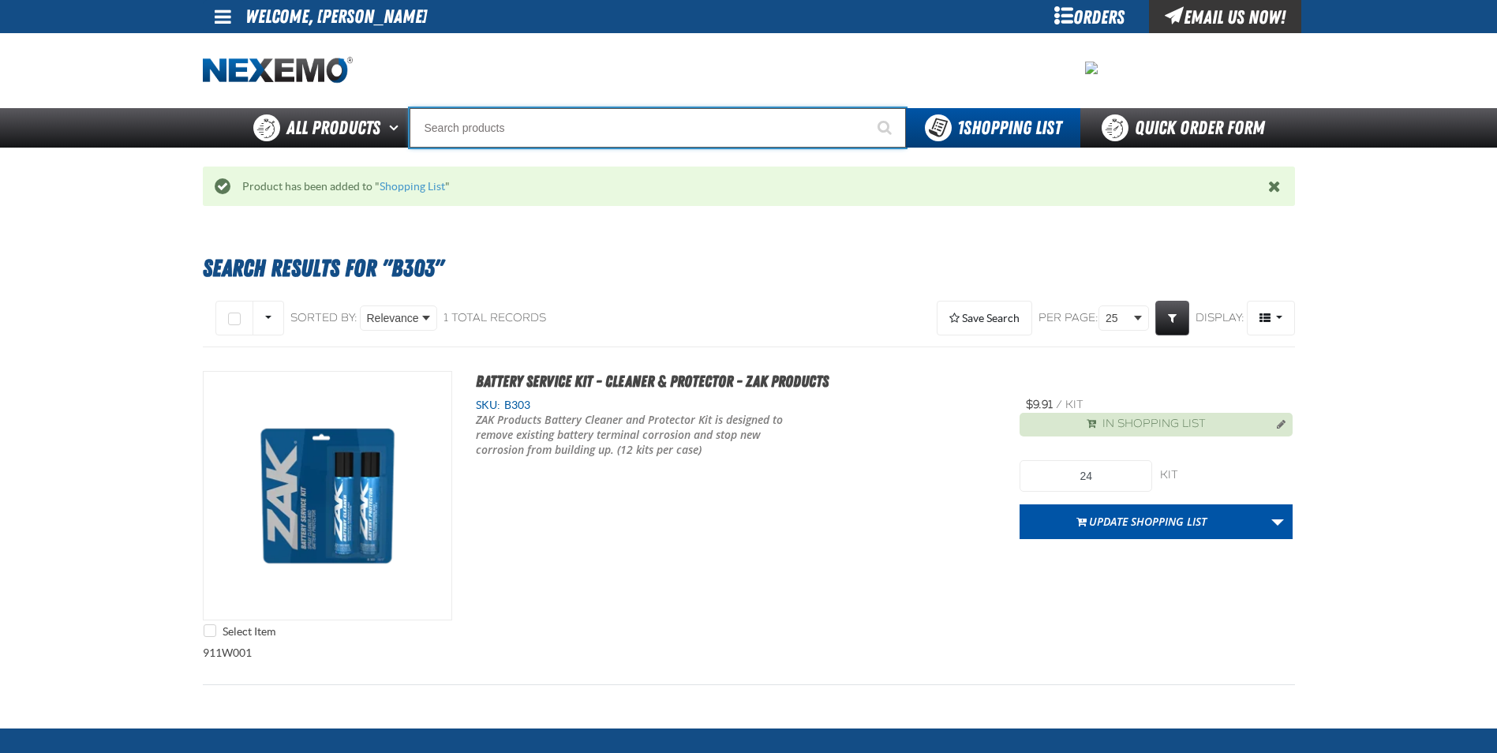
click at [684, 126] on input "Search" at bounding box center [658, 127] width 497 height 39
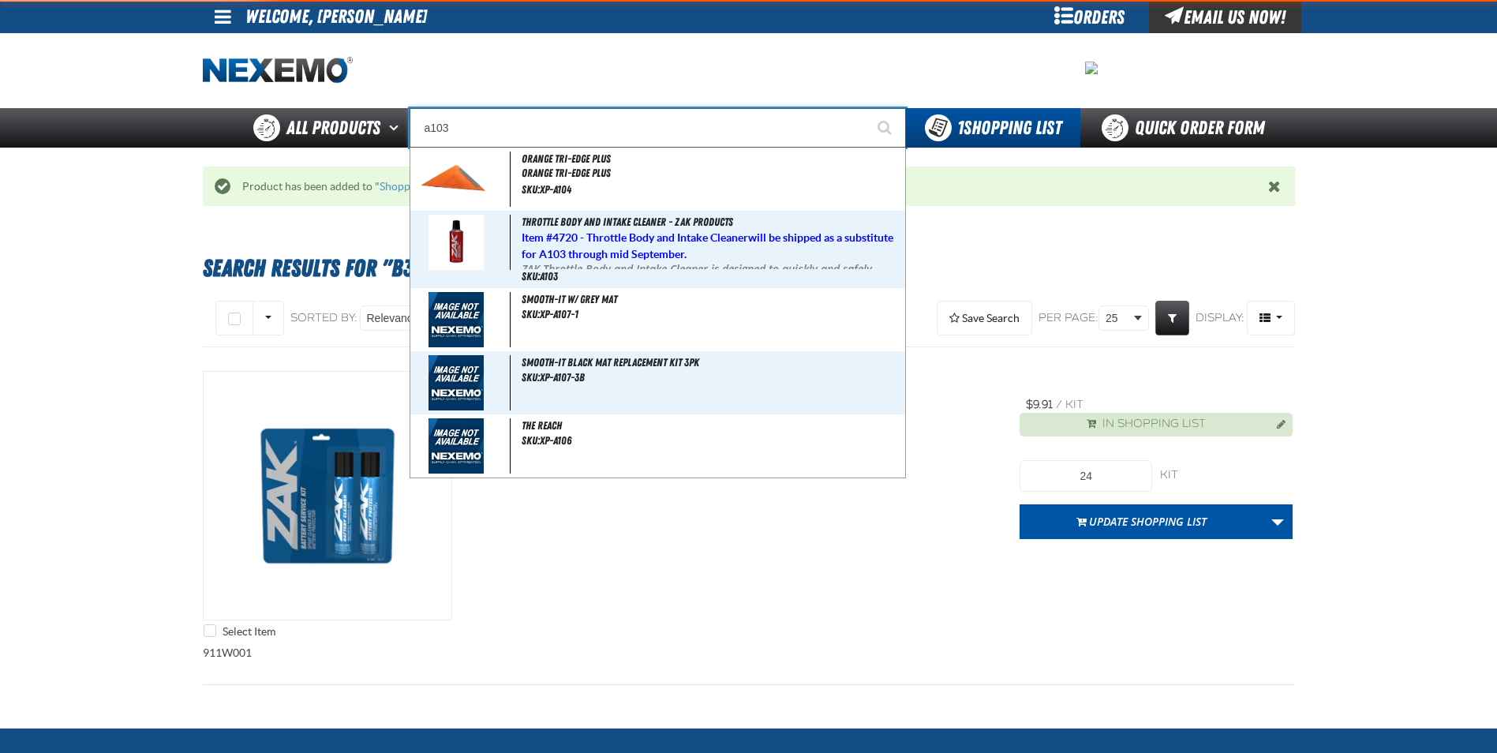
type input "a103"
click at [867, 108] on button "Start Searching" at bounding box center [886, 127] width 39 height 39
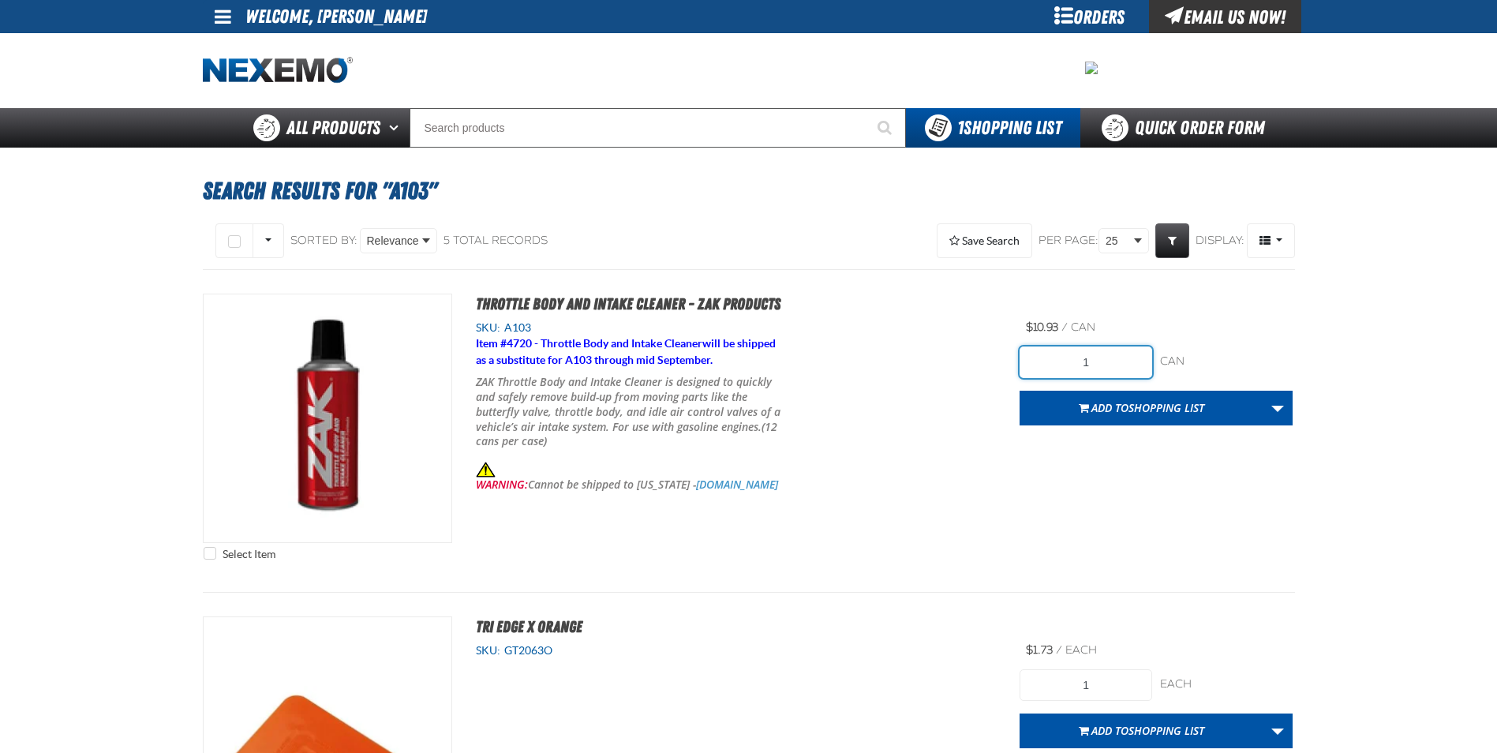
click at [1117, 361] on input "1" at bounding box center [1086, 363] width 133 height 32
type input "12"
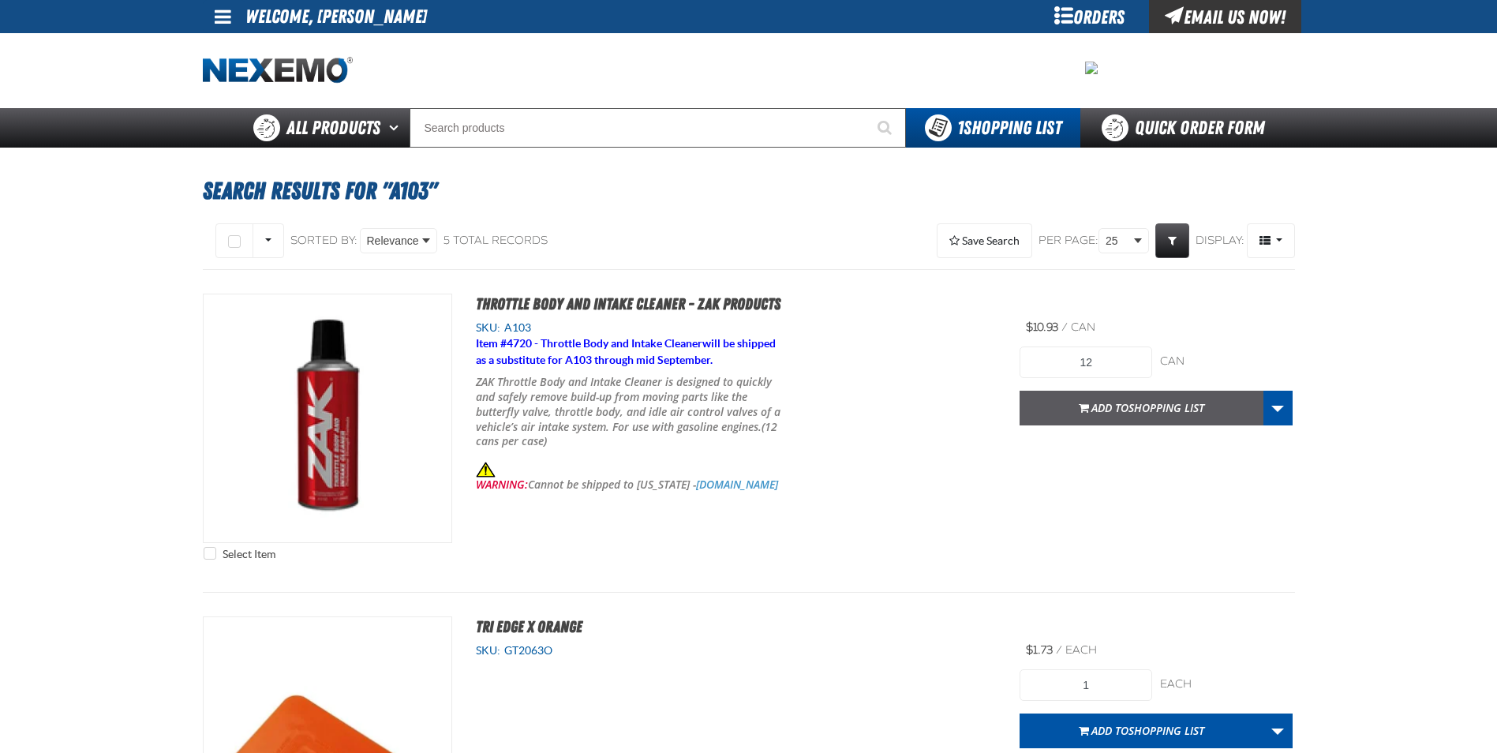
click at [1109, 410] on span "Add to Shopping List" at bounding box center [1148, 407] width 113 height 15
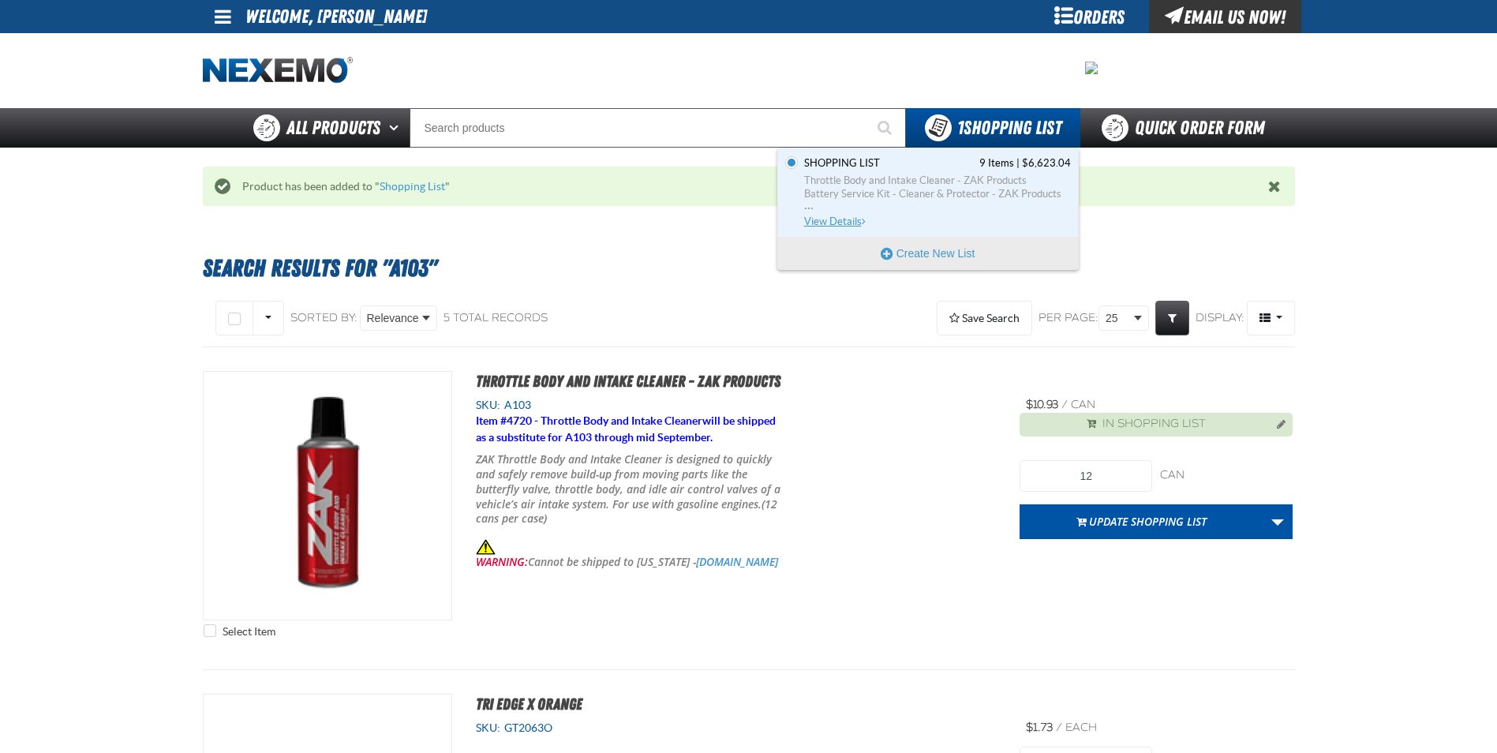
click at [894, 174] on span "Throttle Body and Intake Cleaner - ZAK Products" at bounding box center [937, 181] width 267 height 14
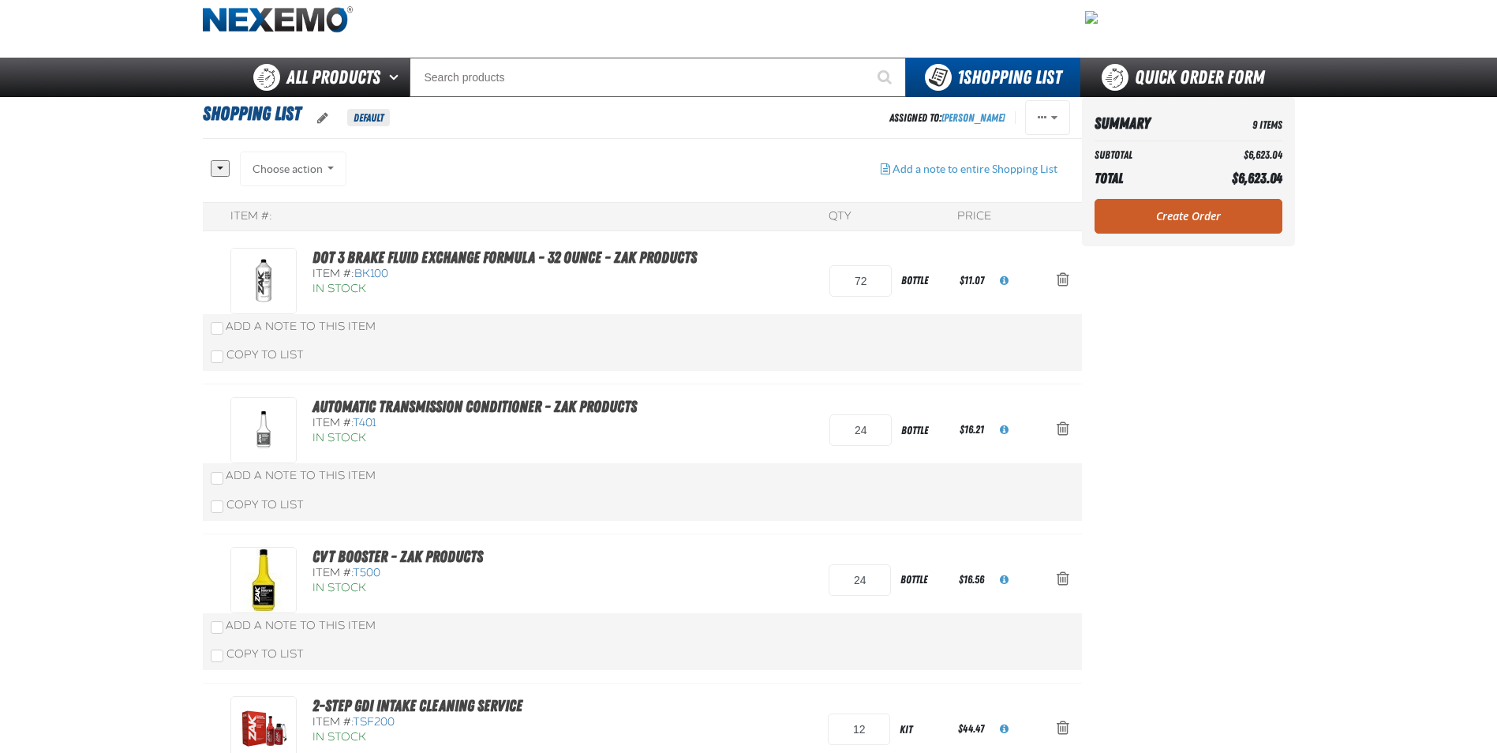
scroll to position [79, 0]
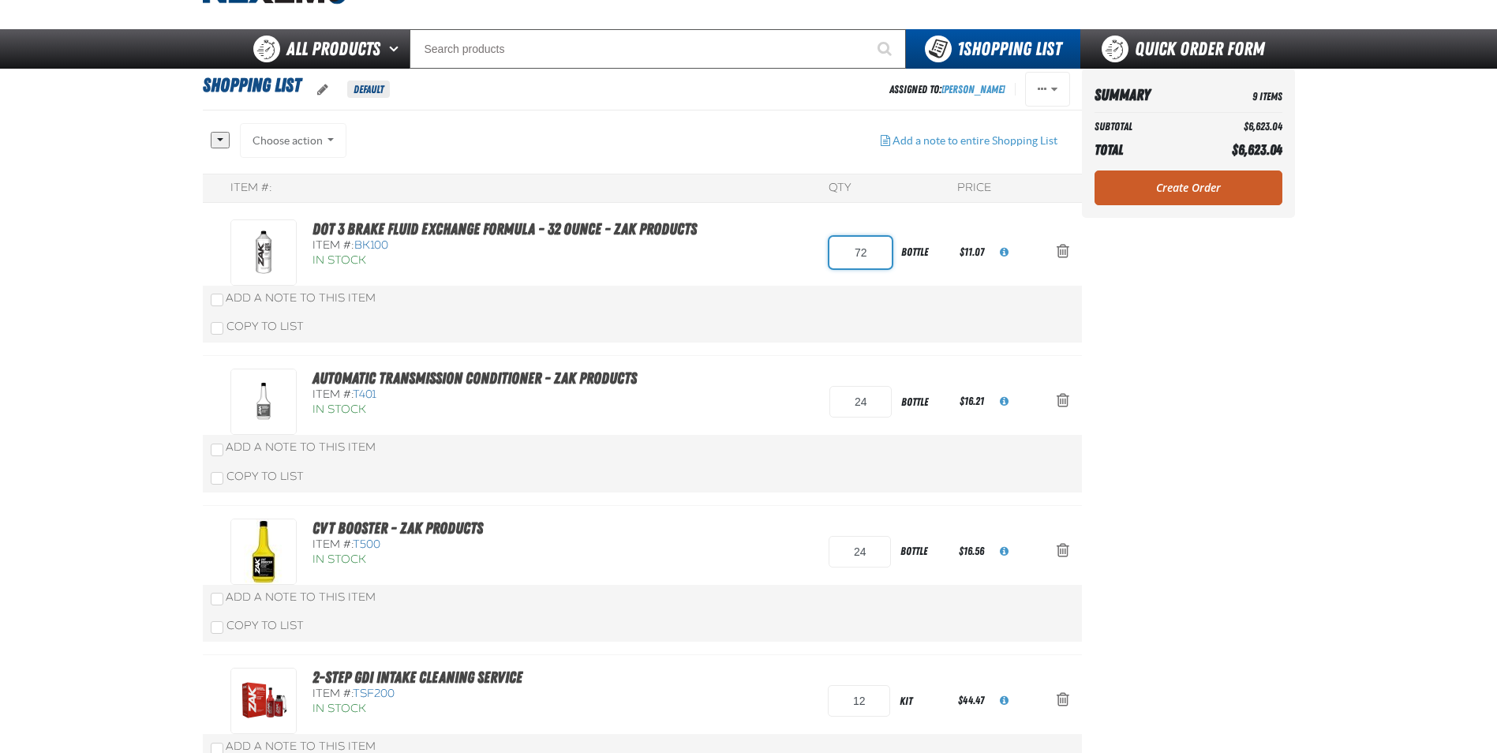
drag, startPoint x: 880, startPoint y: 255, endPoint x: 809, endPoint y: 262, distance: 71.4
click at [814, 260] on div "DOT 3 Brake Fluid Exchange Formula - 32 Ounce - ZAK Products Item #: BK100 In S…" at bounding box center [627, 252] width 792 height 66
type input "84"
click at [717, 318] on div "DOT 3 Brake Fluid Exchange Formula - 32 Ounce - ZAK Products Item #: BK100 In S…" at bounding box center [642, 282] width 879 height 150
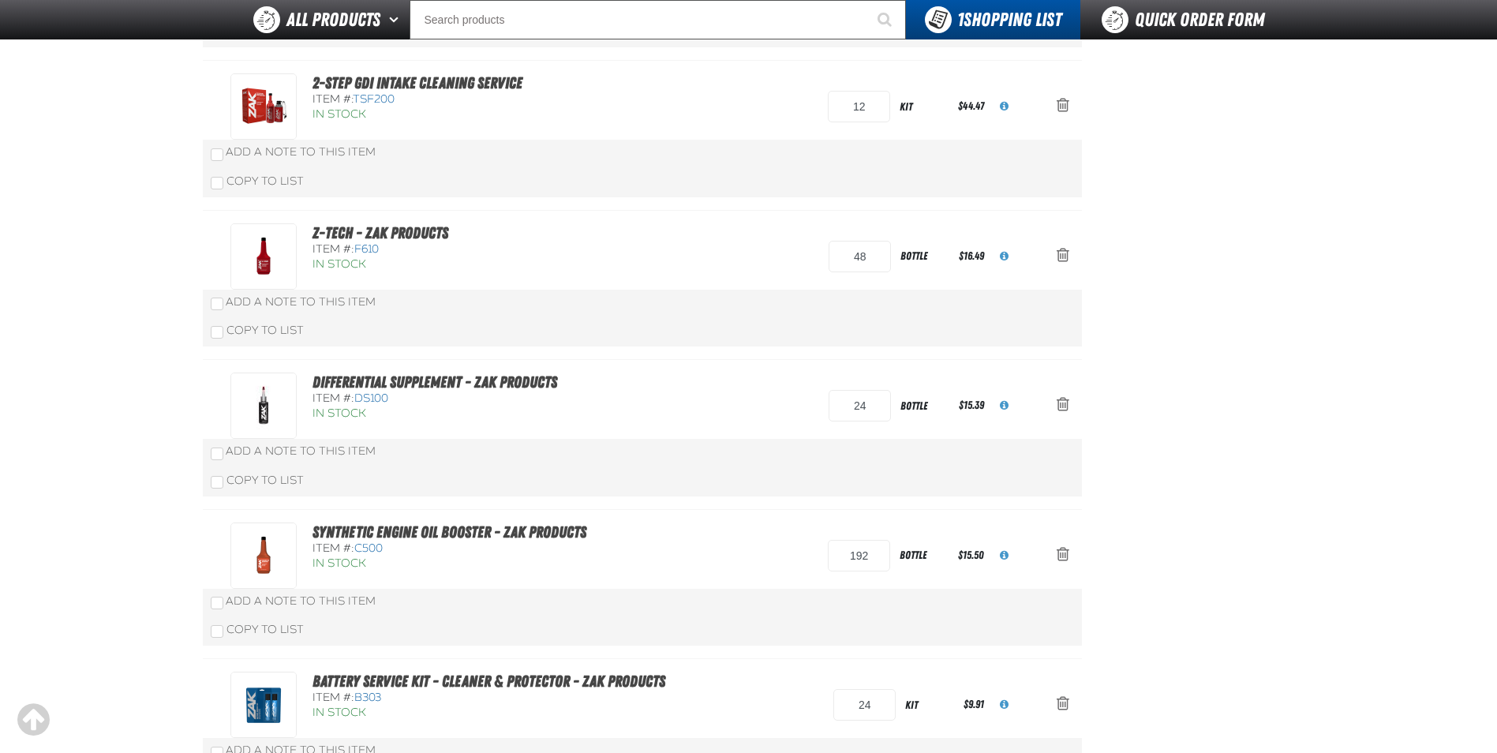
scroll to position [633, 0]
click at [716, 269] on div "Z-Tech - ZAK Products Item #: F610 In Stock 48 bottle $16.49" at bounding box center [627, 257] width 792 height 66
type input "6"
type input "72"
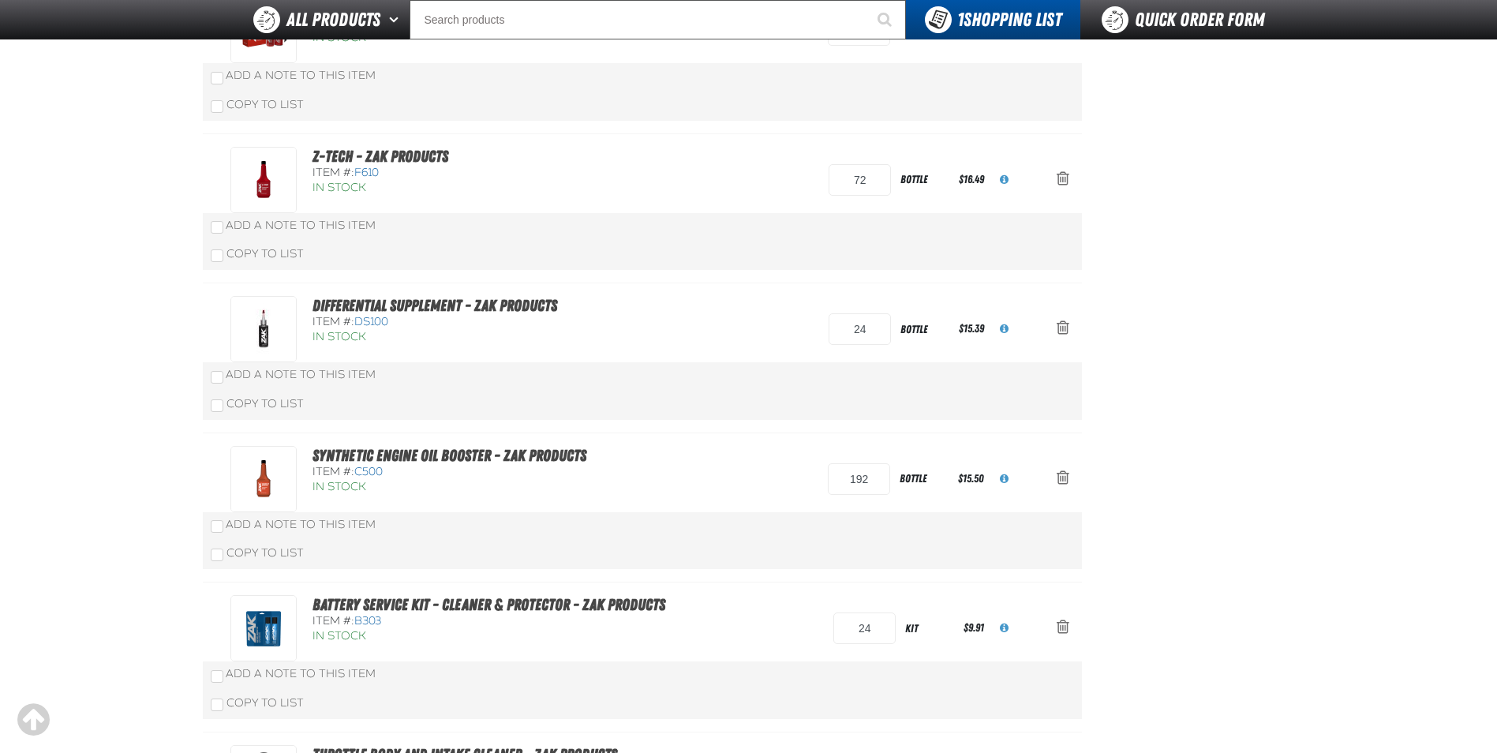
click at [737, 234] on div "Add a Note to This Item" at bounding box center [643, 226] width 864 height 16
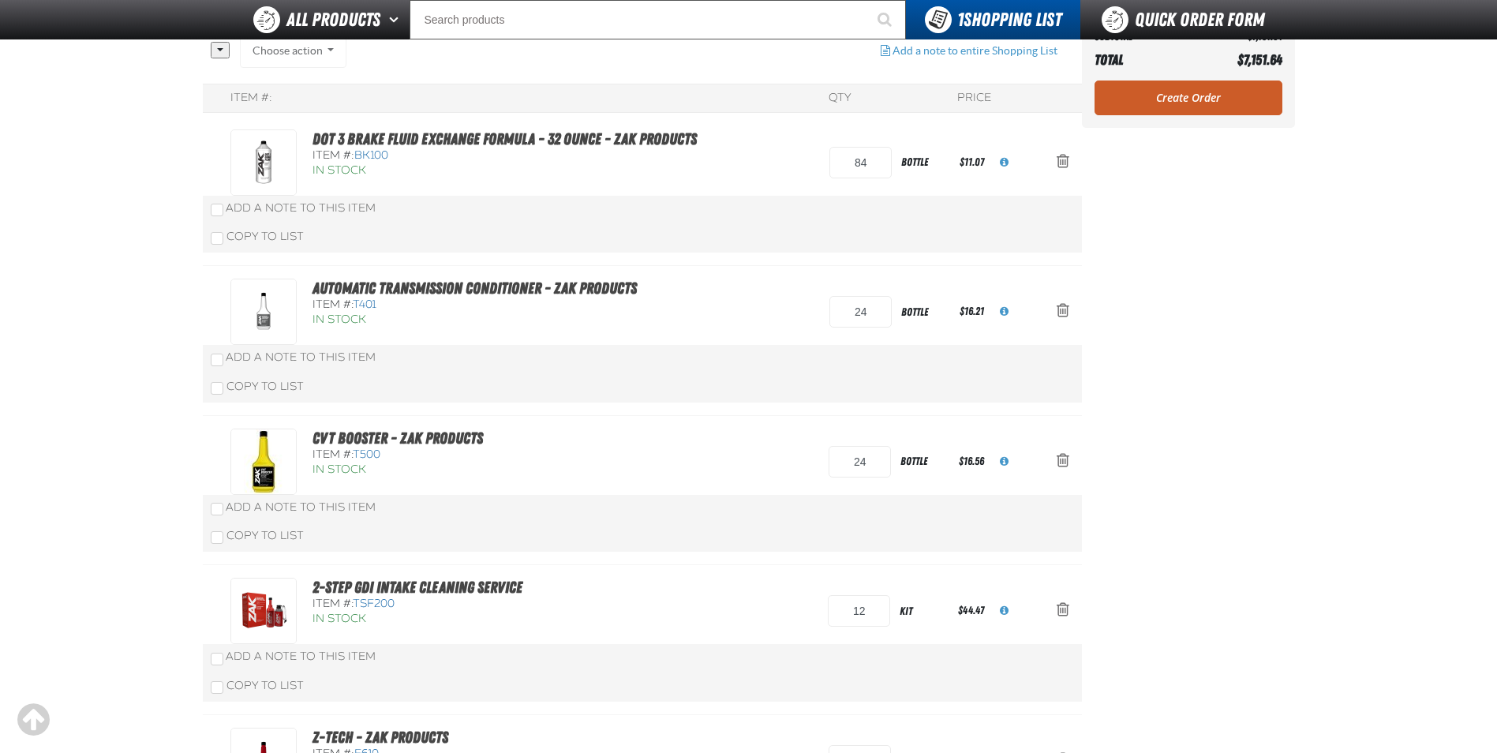
scroll to position [2, 0]
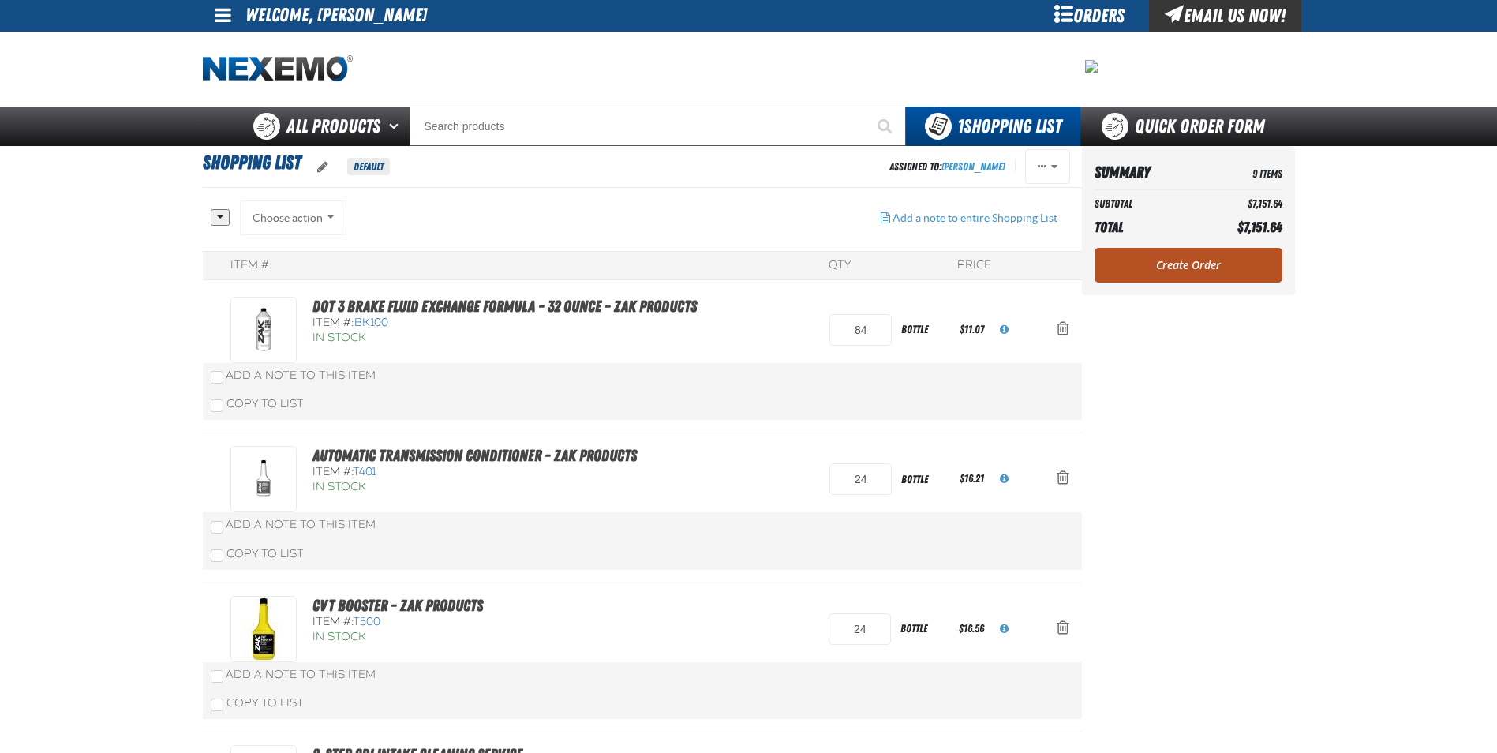
click at [1164, 264] on link "Create Order" at bounding box center [1189, 265] width 188 height 35
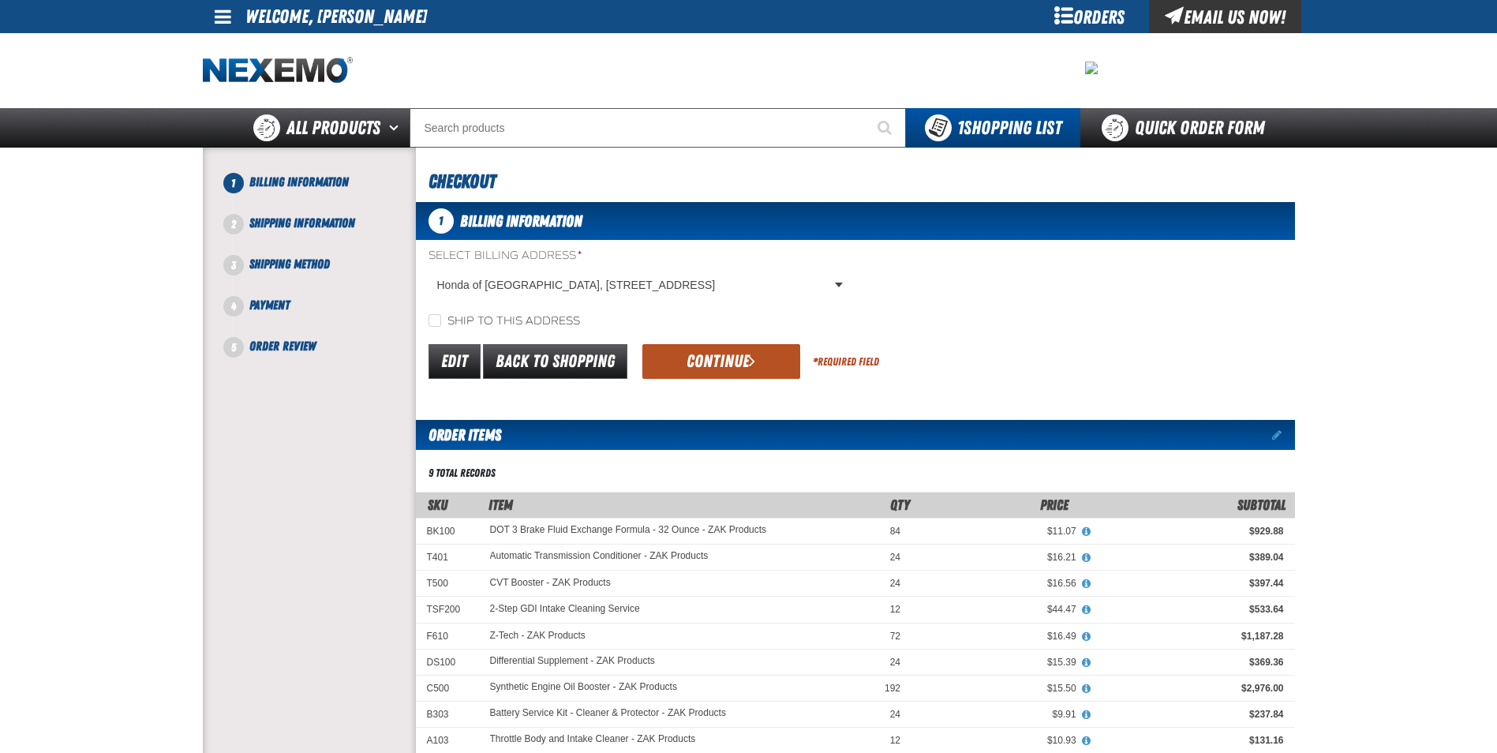
click at [742, 374] on button "Continue" at bounding box center [722, 361] width 158 height 35
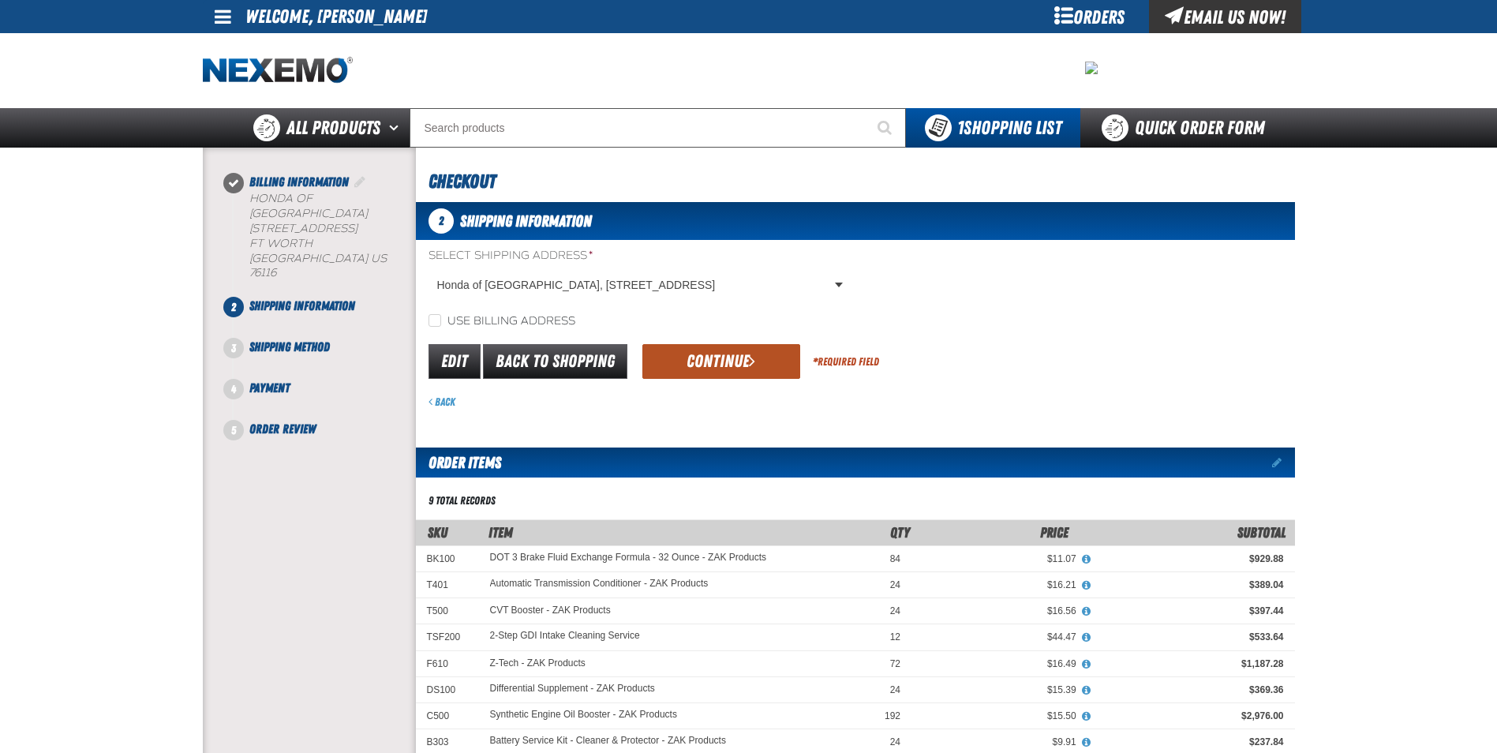
click at [711, 362] on button "Continue" at bounding box center [722, 361] width 158 height 35
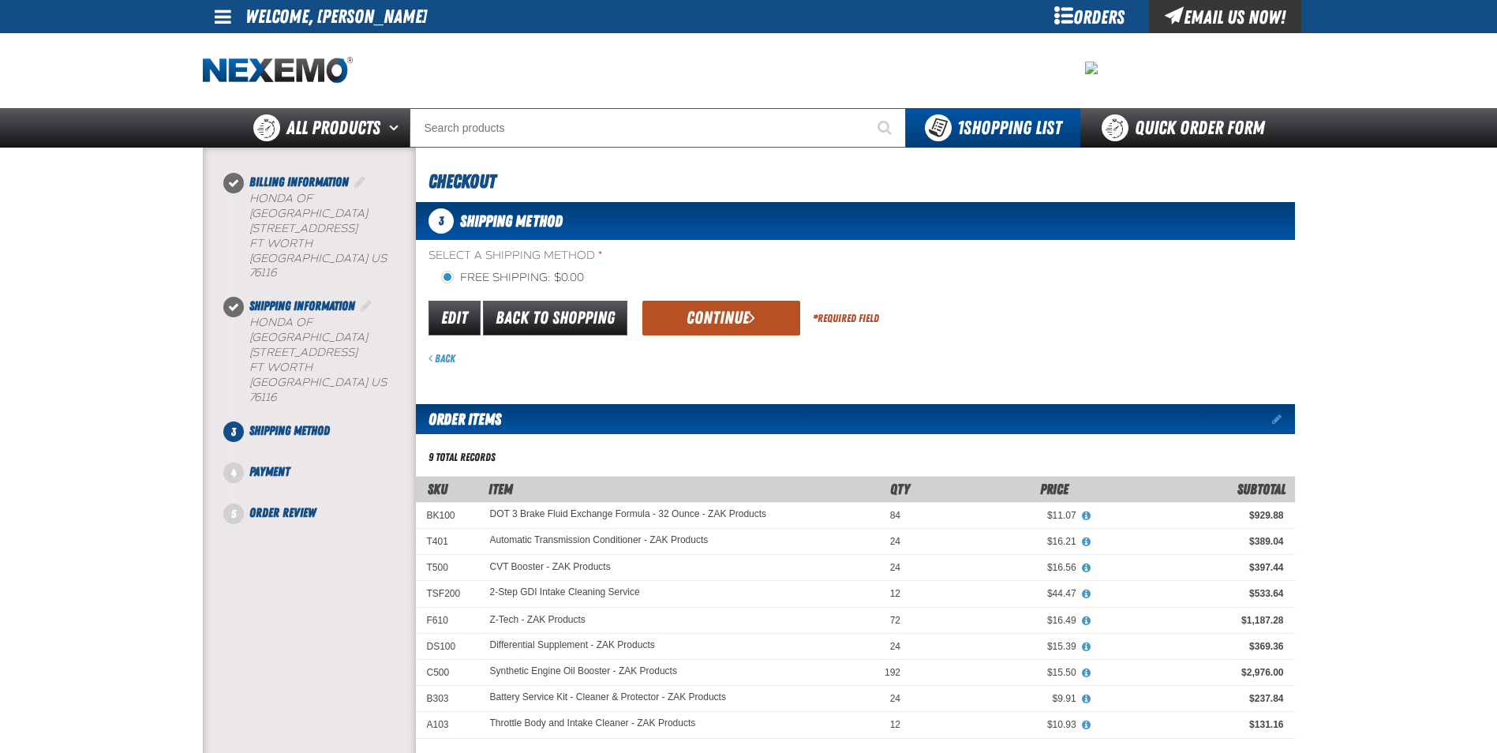
click at [722, 331] on button "Continue" at bounding box center [722, 318] width 158 height 35
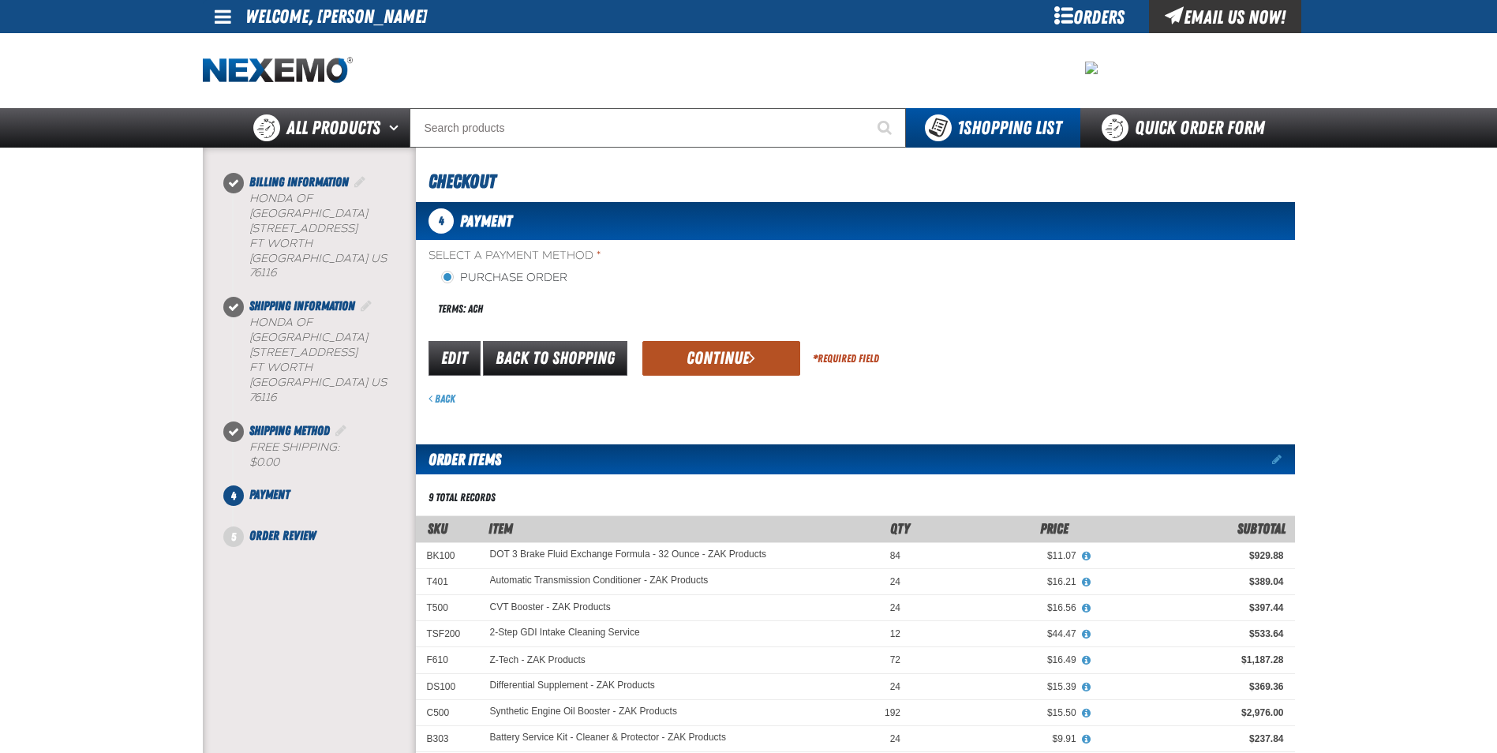
click at [747, 356] on button "Continue" at bounding box center [722, 358] width 158 height 35
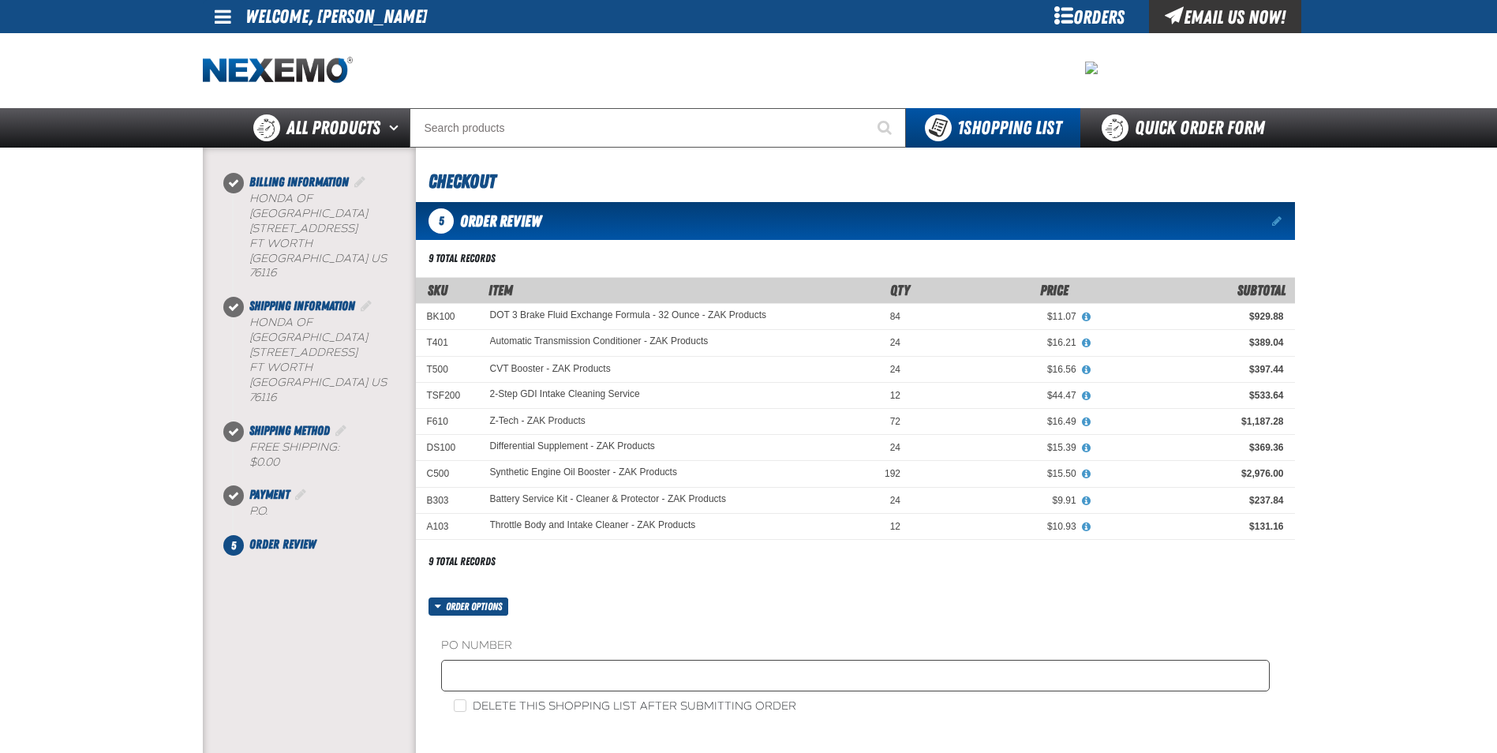
click at [475, 660] on fieldset "PO Number" at bounding box center [855, 668] width 829 height 60
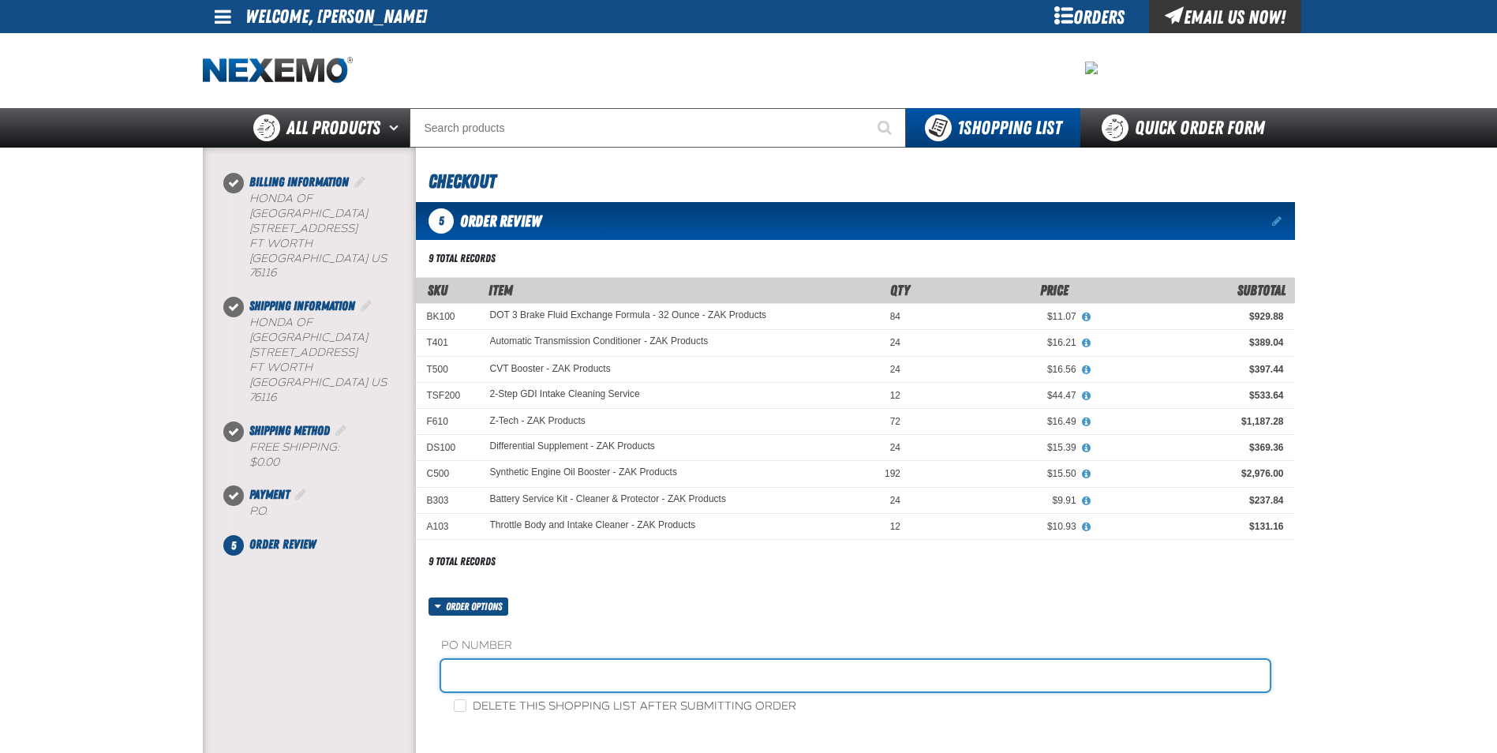
click at [443, 682] on input "text" at bounding box center [855, 676] width 829 height 32
type input "z"
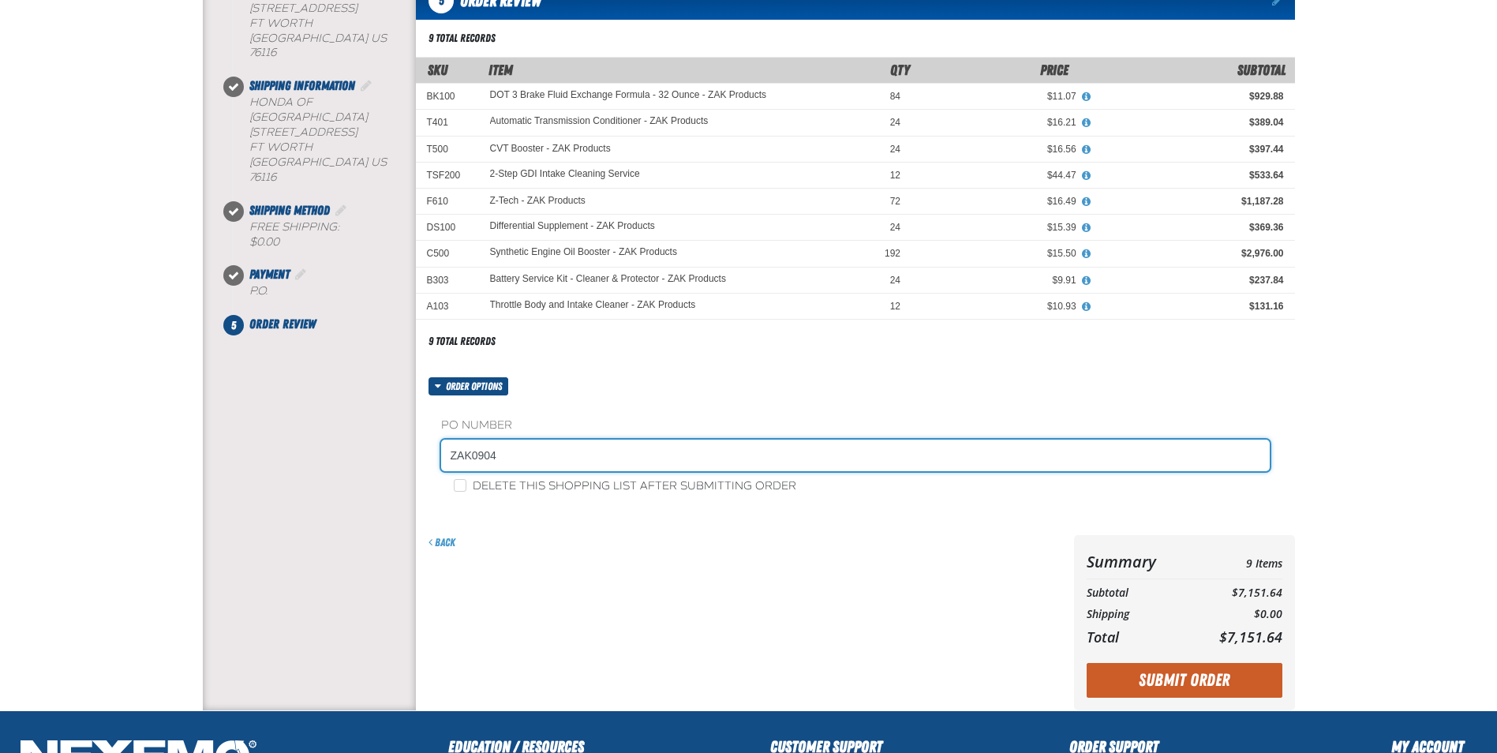
scroll to position [237, 0]
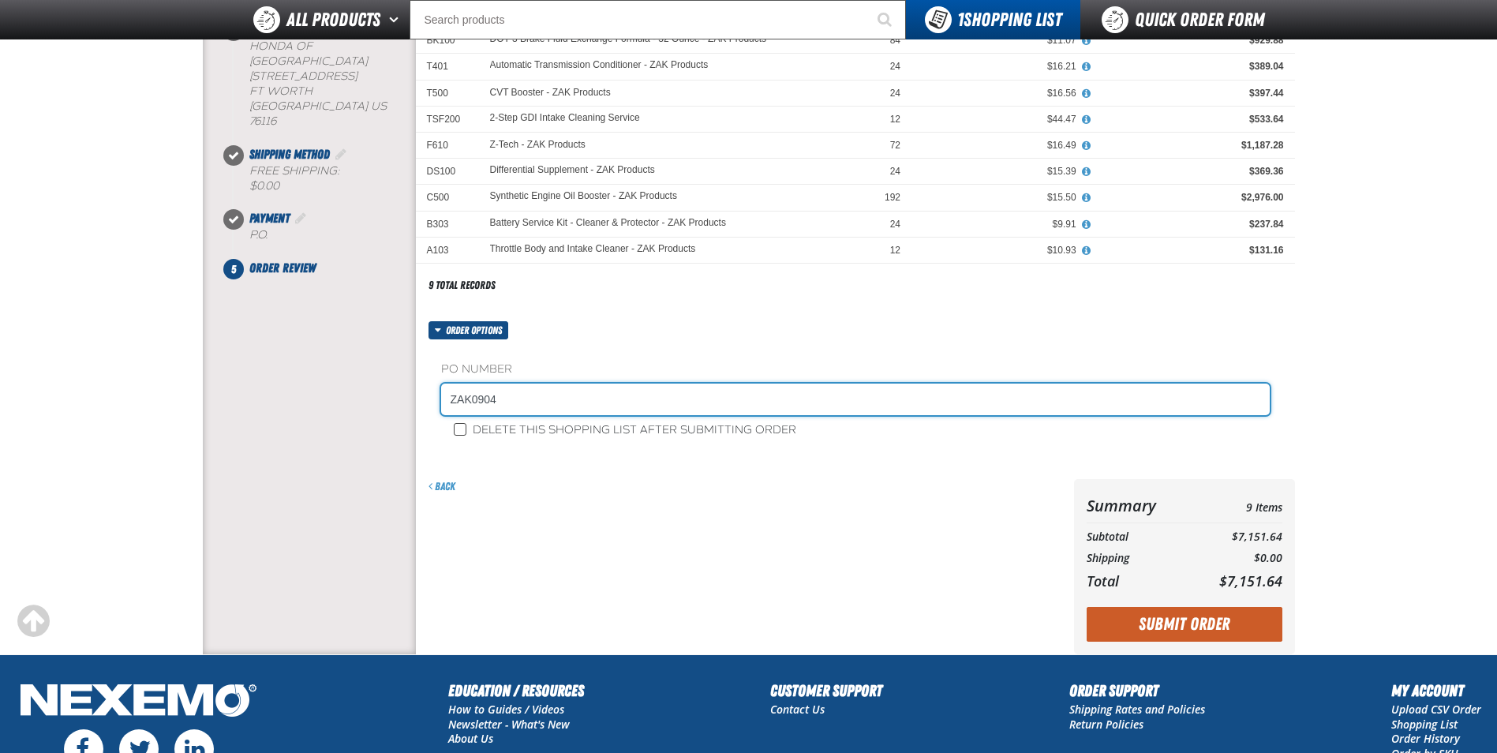
type input "ZAK0904"
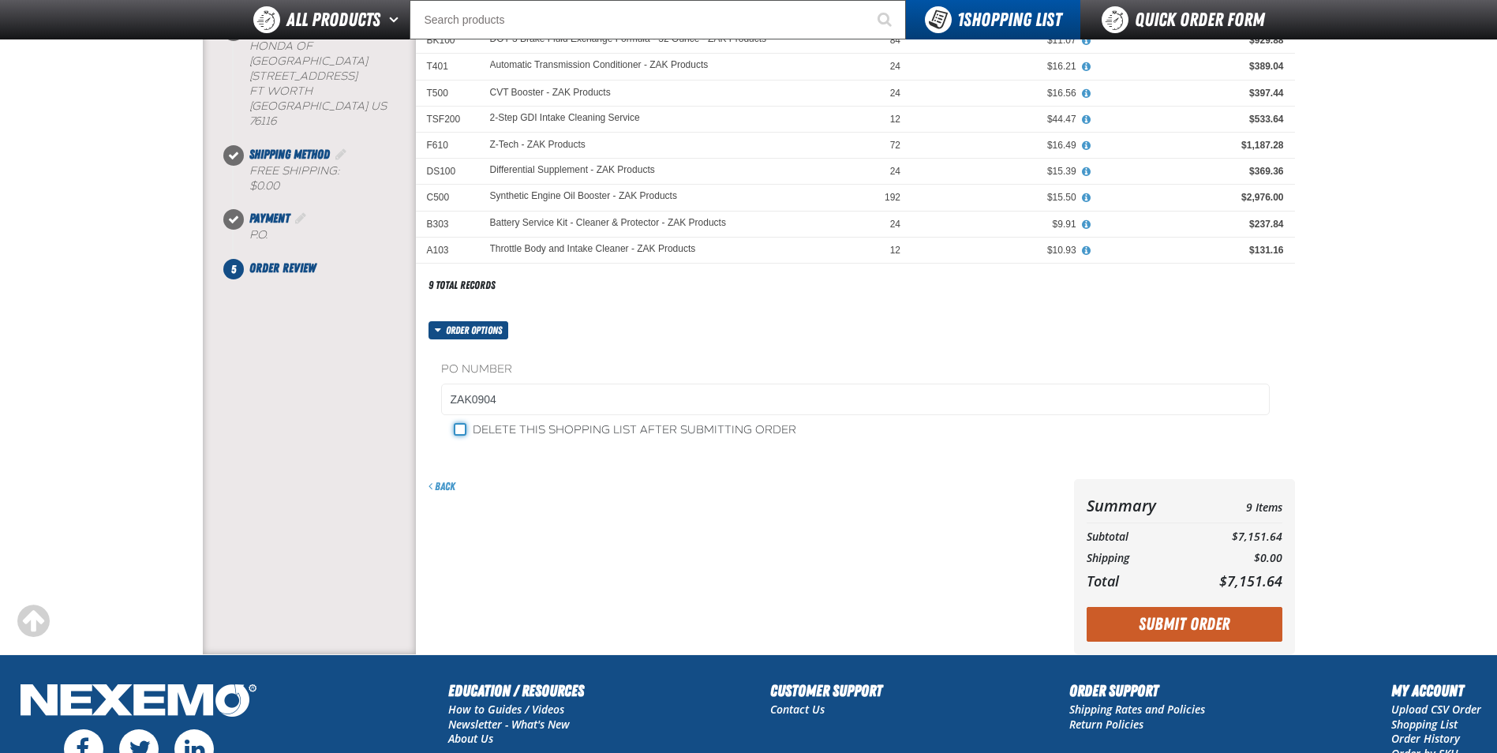
click at [455, 426] on input "Delete this shopping list after submitting order" at bounding box center [460, 429] width 13 height 13
checkbox input "true"
click at [1151, 615] on button "Submit Order" at bounding box center [1185, 624] width 196 height 35
